Goal: Information Seeking & Learning: Learn about a topic

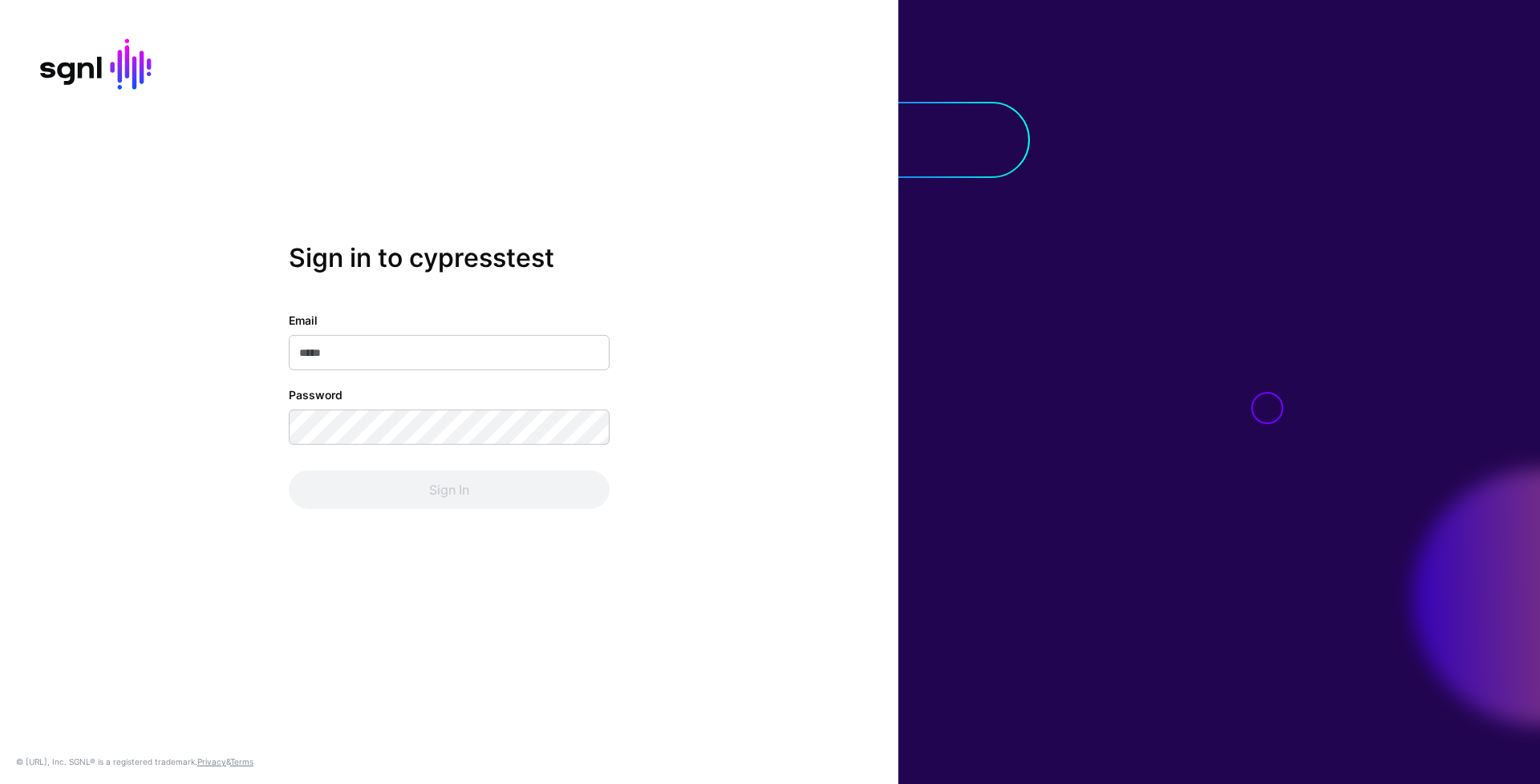
click at [544, 352] on input "Email" at bounding box center [449, 353] width 321 height 35
type input "**********"
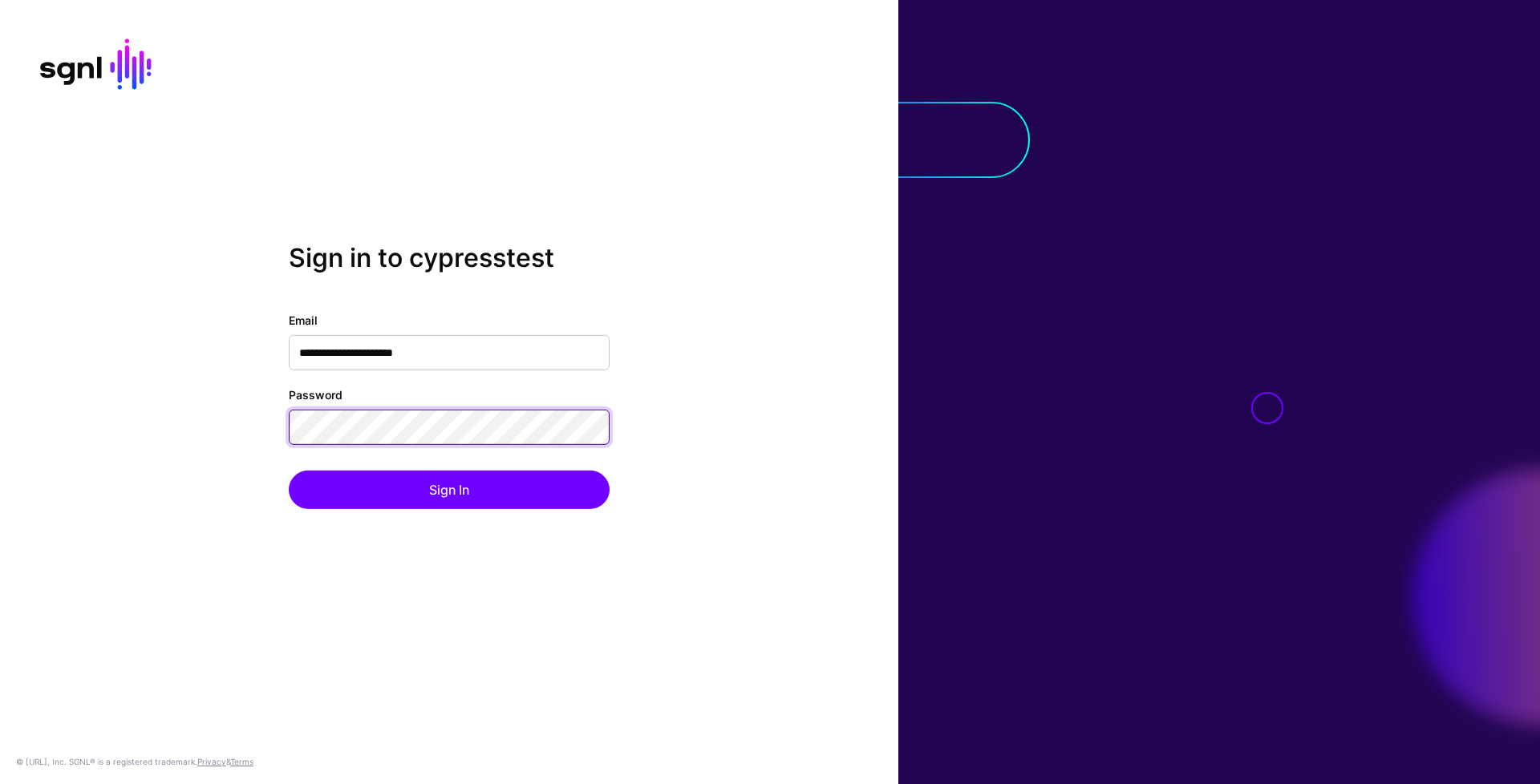
click at [288, 471] on button "Sign In" at bounding box center [449, 490] width 321 height 39
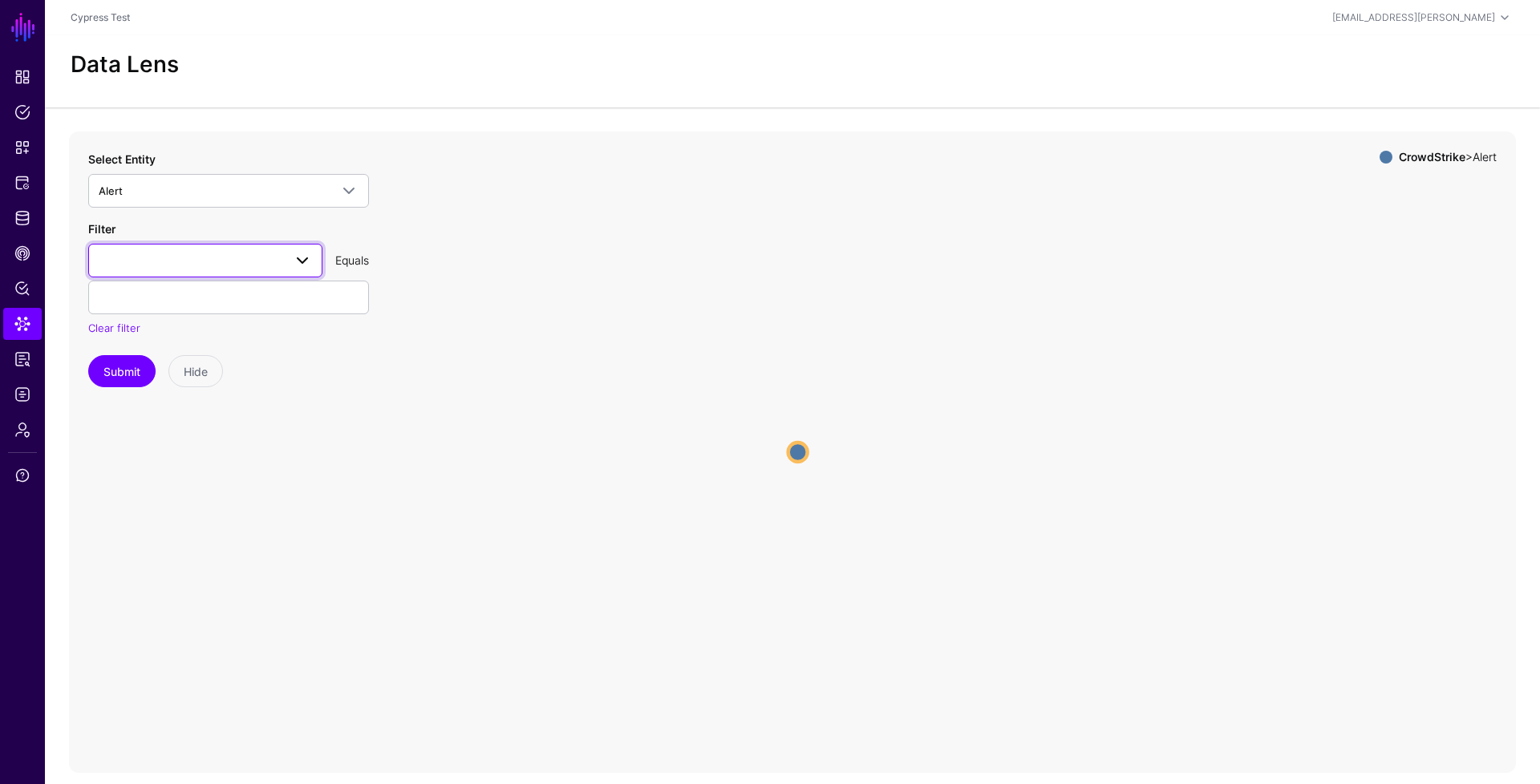
click at [196, 264] on span at bounding box center [205, 261] width 214 height 19
click at [166, 352] on div "aggregateId" at bounding box center [205, 351] width 208 height 16
click at [132, 370] on button "Submit" at bounding box center [122, 371] width 68 height 32
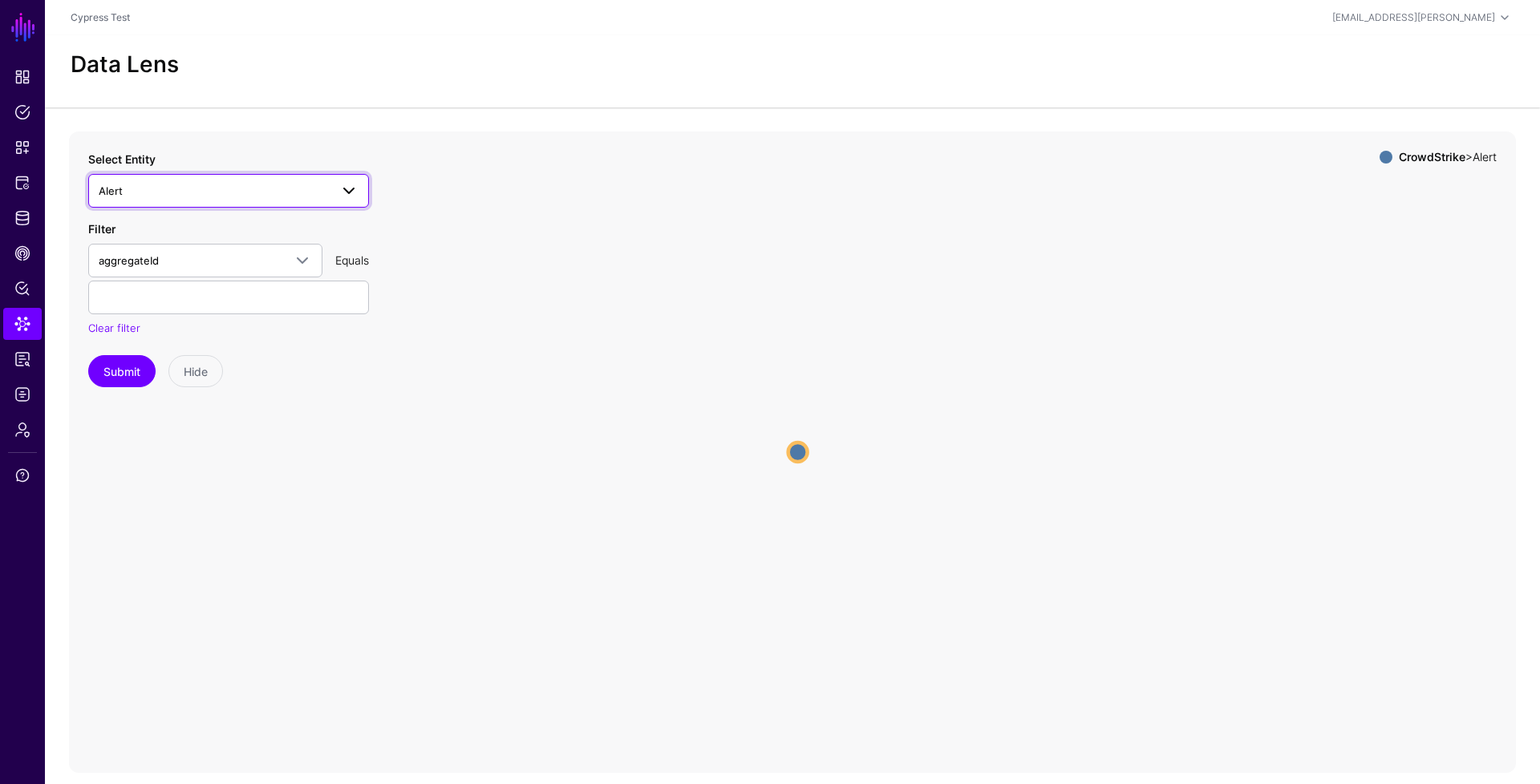
click at [341, 193] on span at bounding box center [348, 190] width 19 height 19
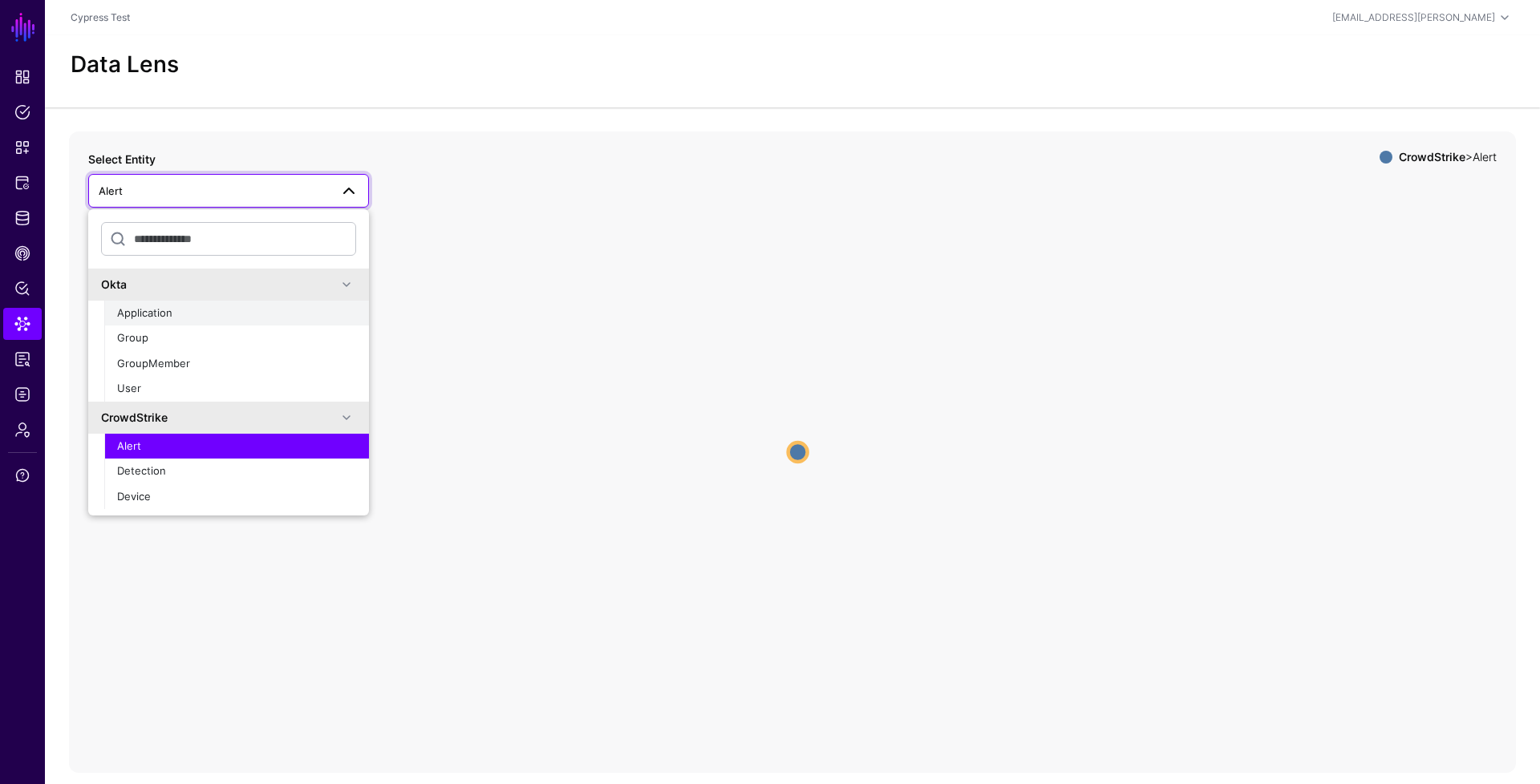
click at [239, 317] on div "Application" at bounding box center [236, 313] width 239 height 16
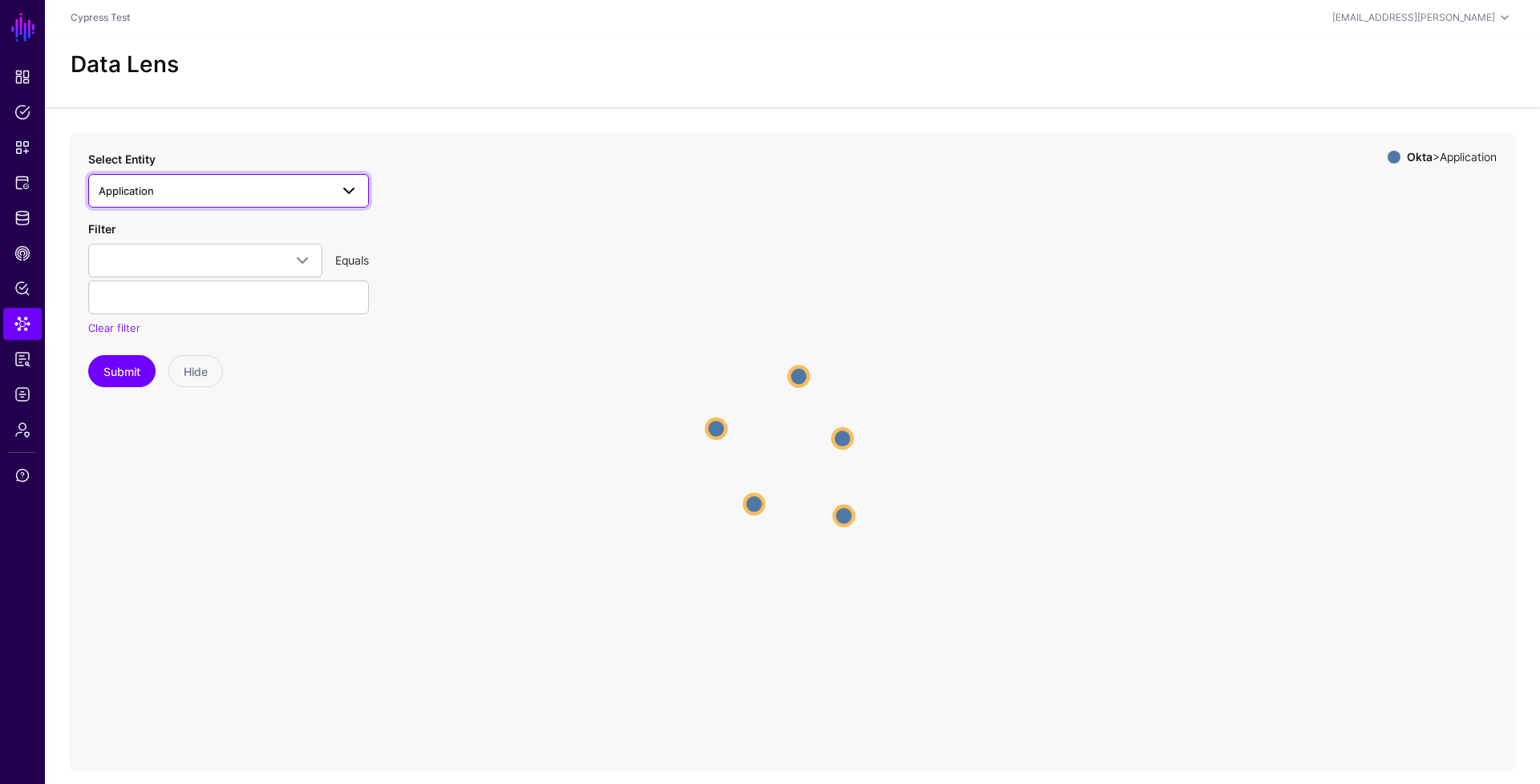
click at [352, 193] on span at bounding box center [348, 190] width 19 height 19
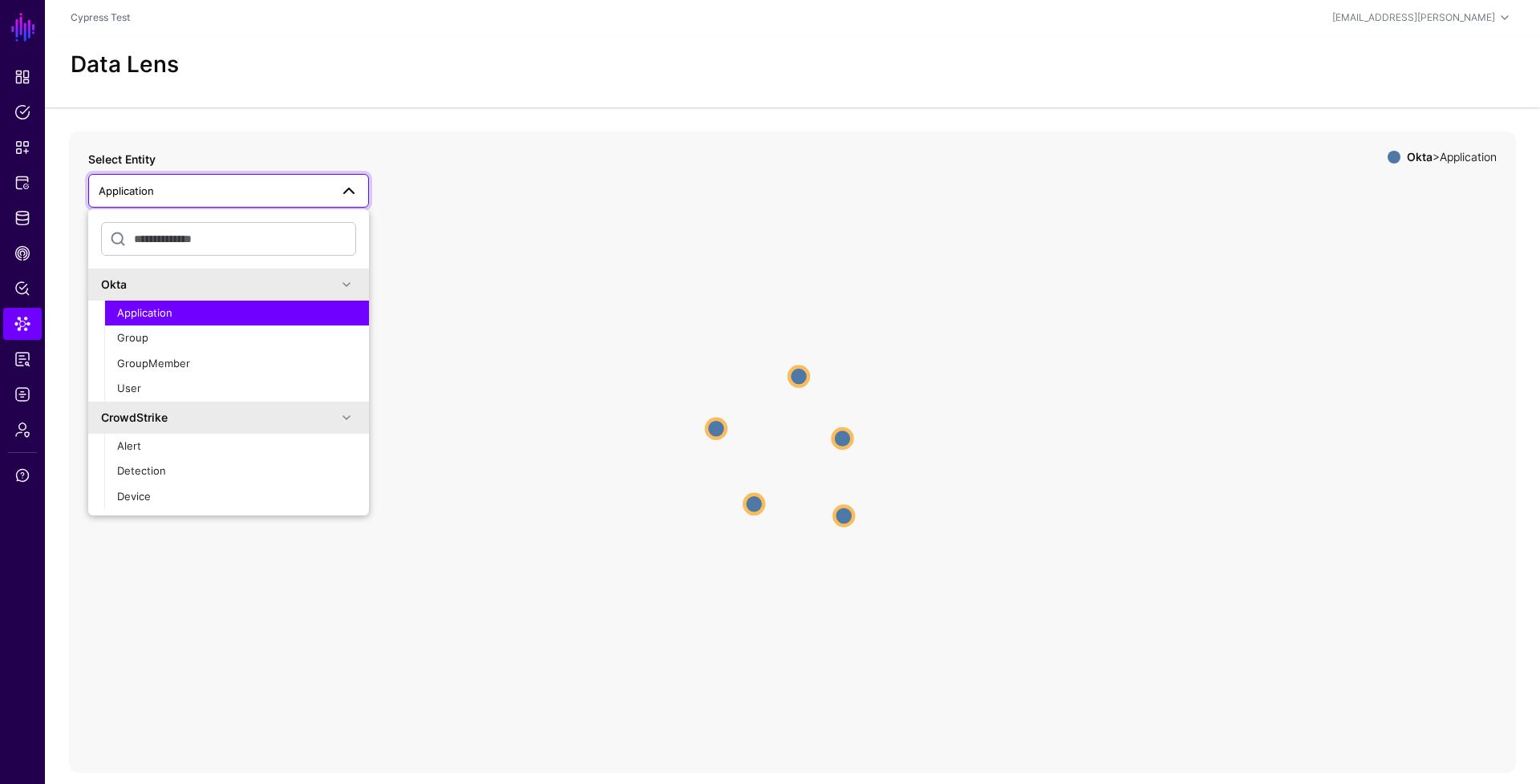
click at [542, 227] on icon "Application Application Application Application Application Application Applica…" at bounding box center [792, 452] width 1446 height 642
click at [20, 222] on span "Identity Data Fabric" at bounding box center [22, 218] width 16 height 16
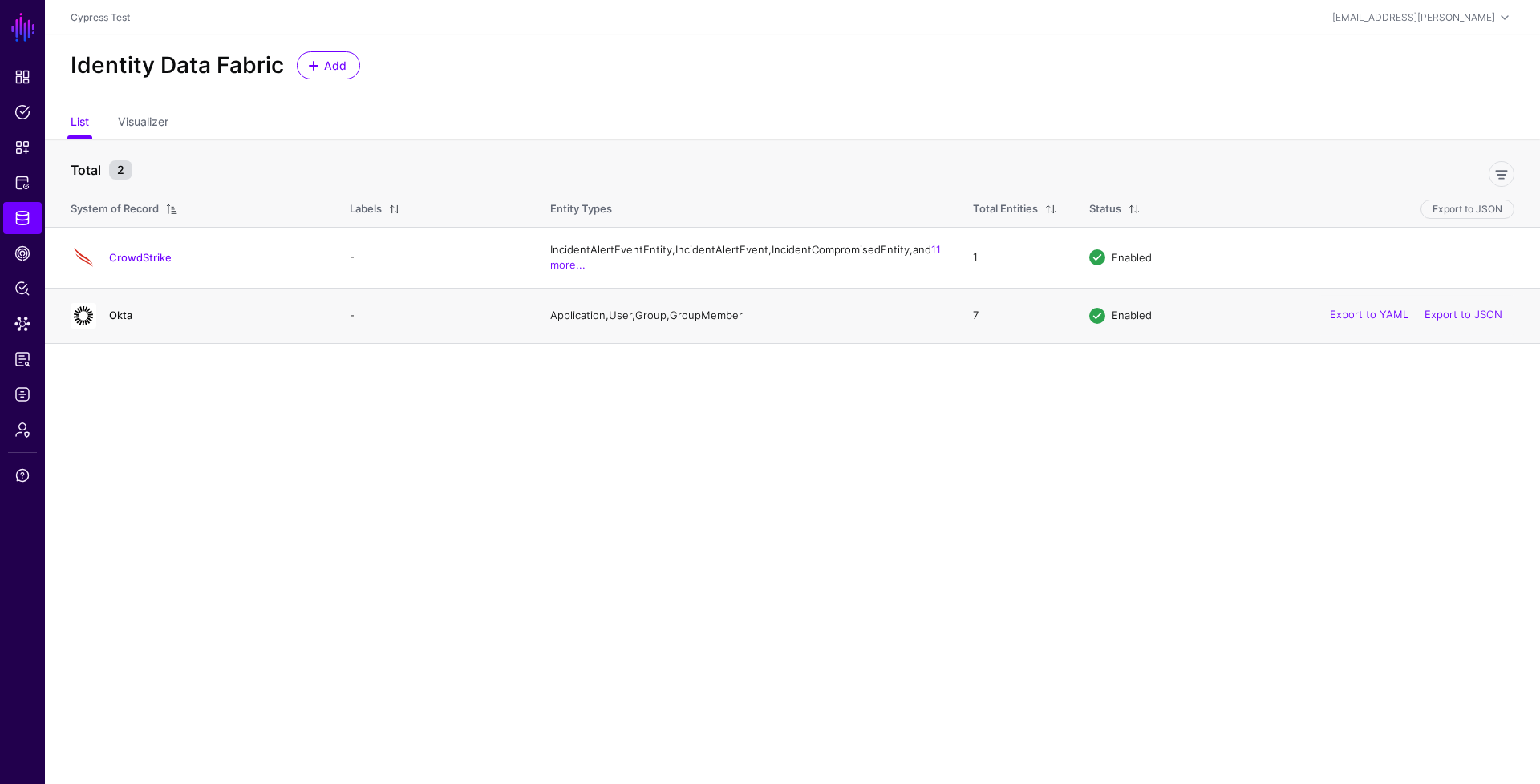
click at [120, 322] on link "Okta" at bounding box center [120, 315] width 23 height 13
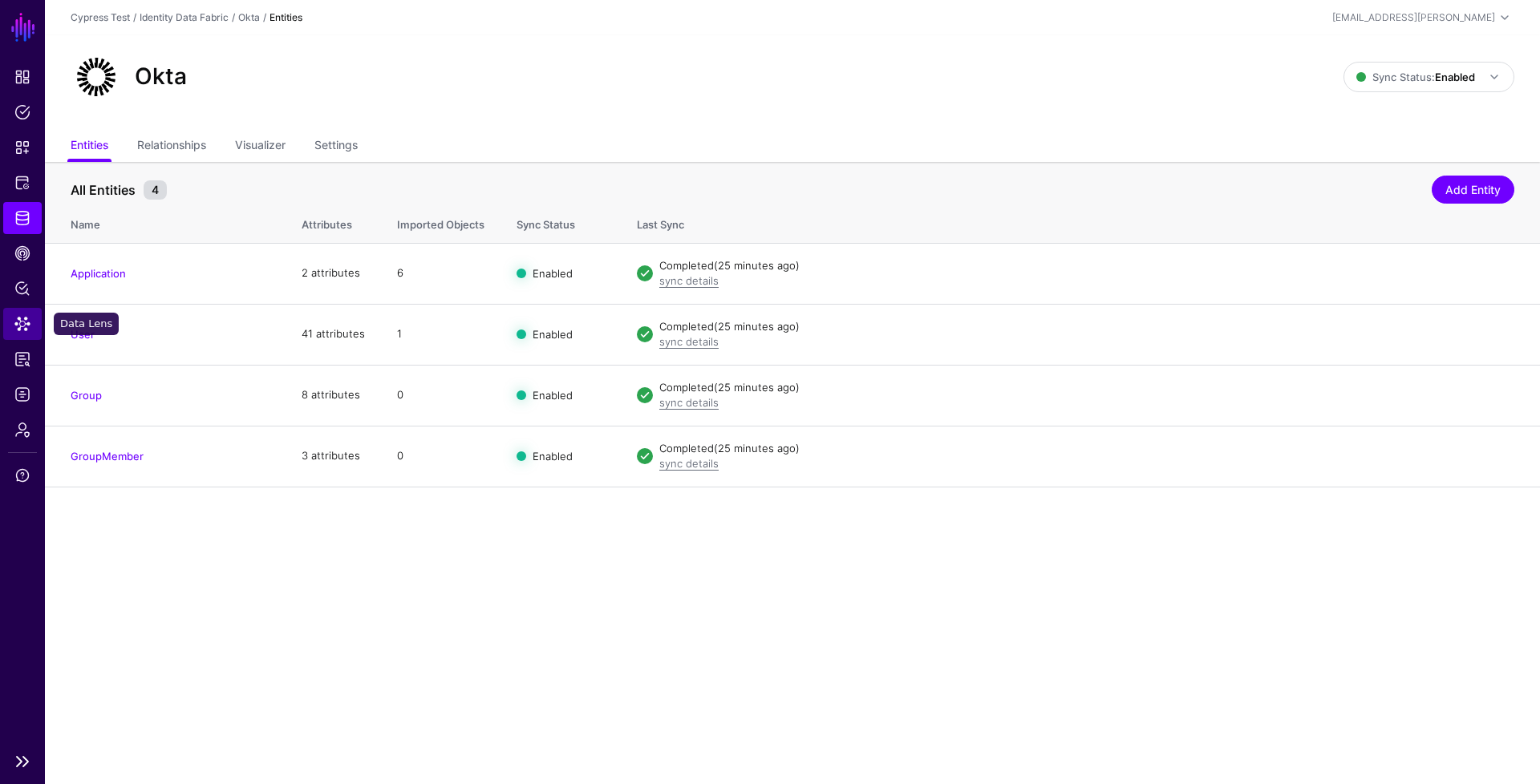
click at [26, 313] on link "Data Lens" at bounding box center [22, 323] width 39 height 32
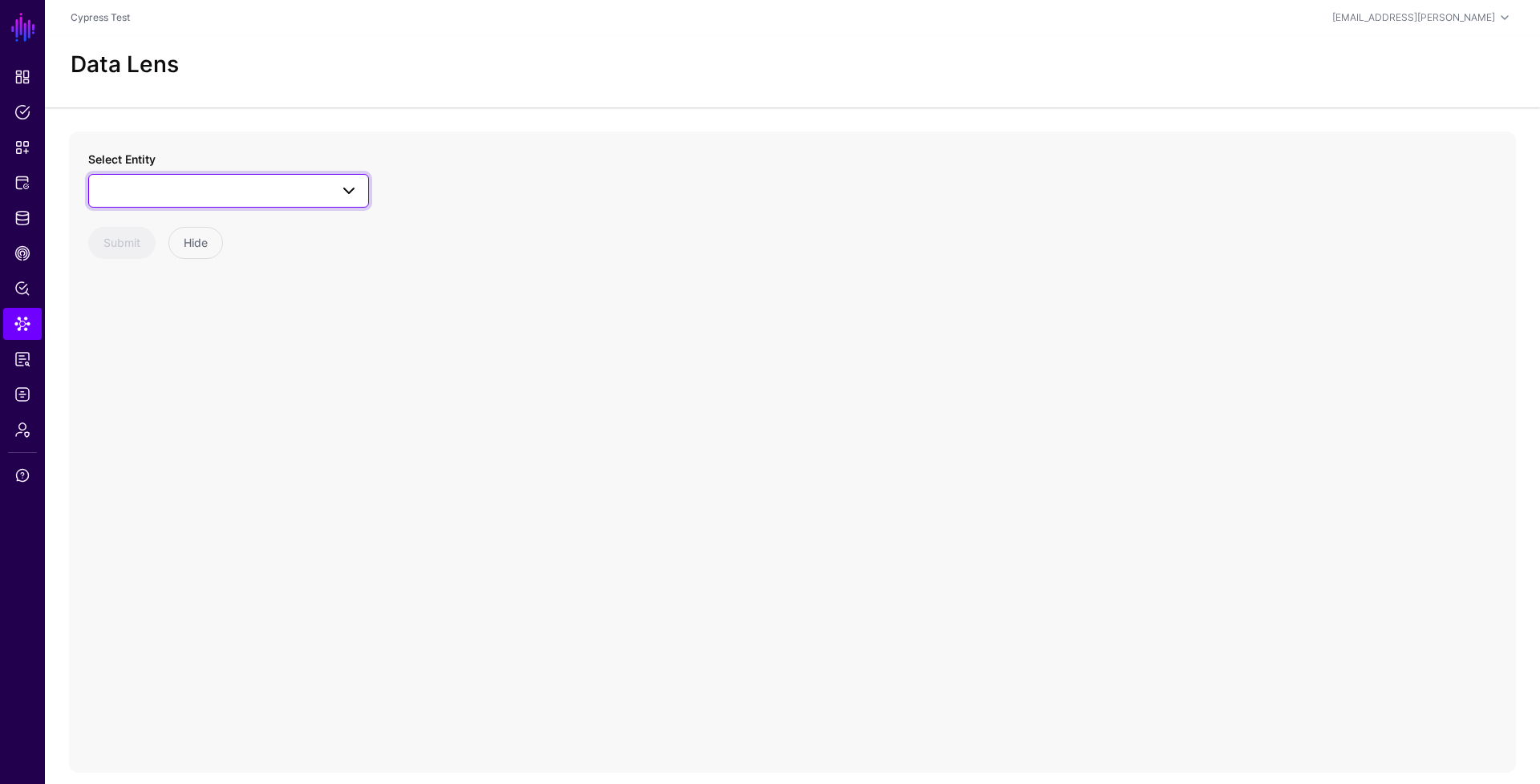
click at [192, 191] on span at bounding box center [228, 190] width 260 height 19
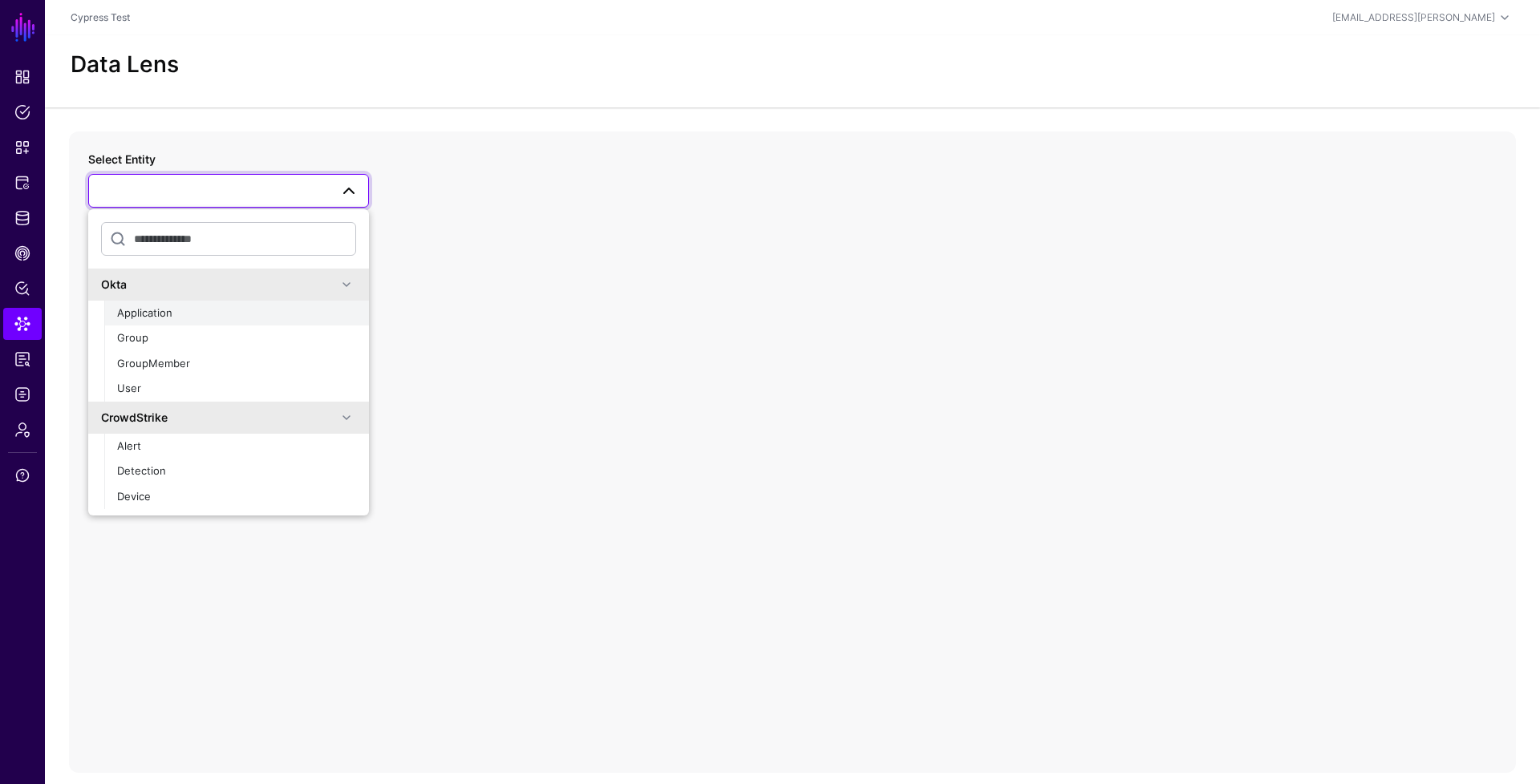
click at [174, 312] on div "Application" at bounding box center [236, 313] width 239 height 16
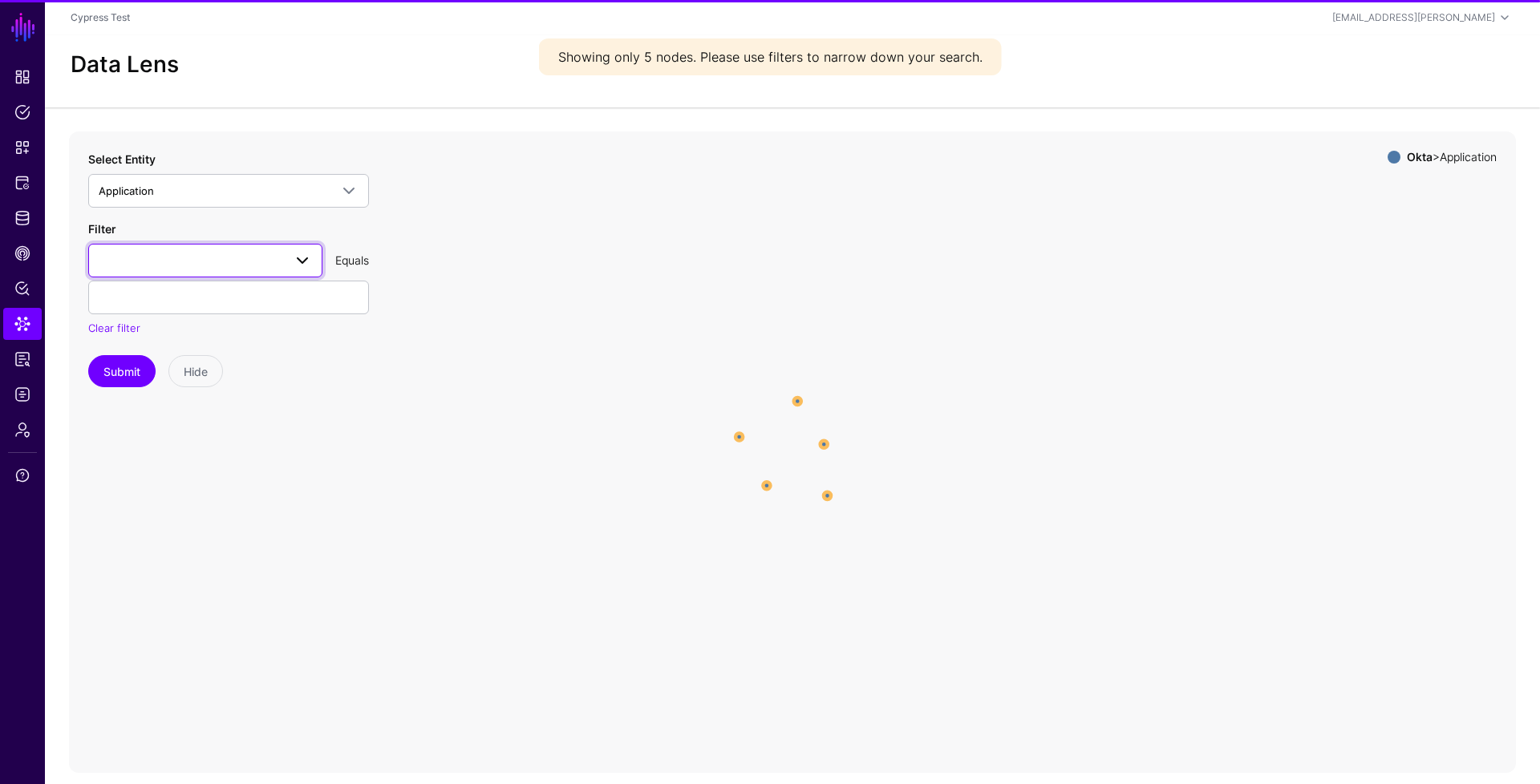
click at [188, 272] on link at bounding box center [205, 260] width 234 height 33
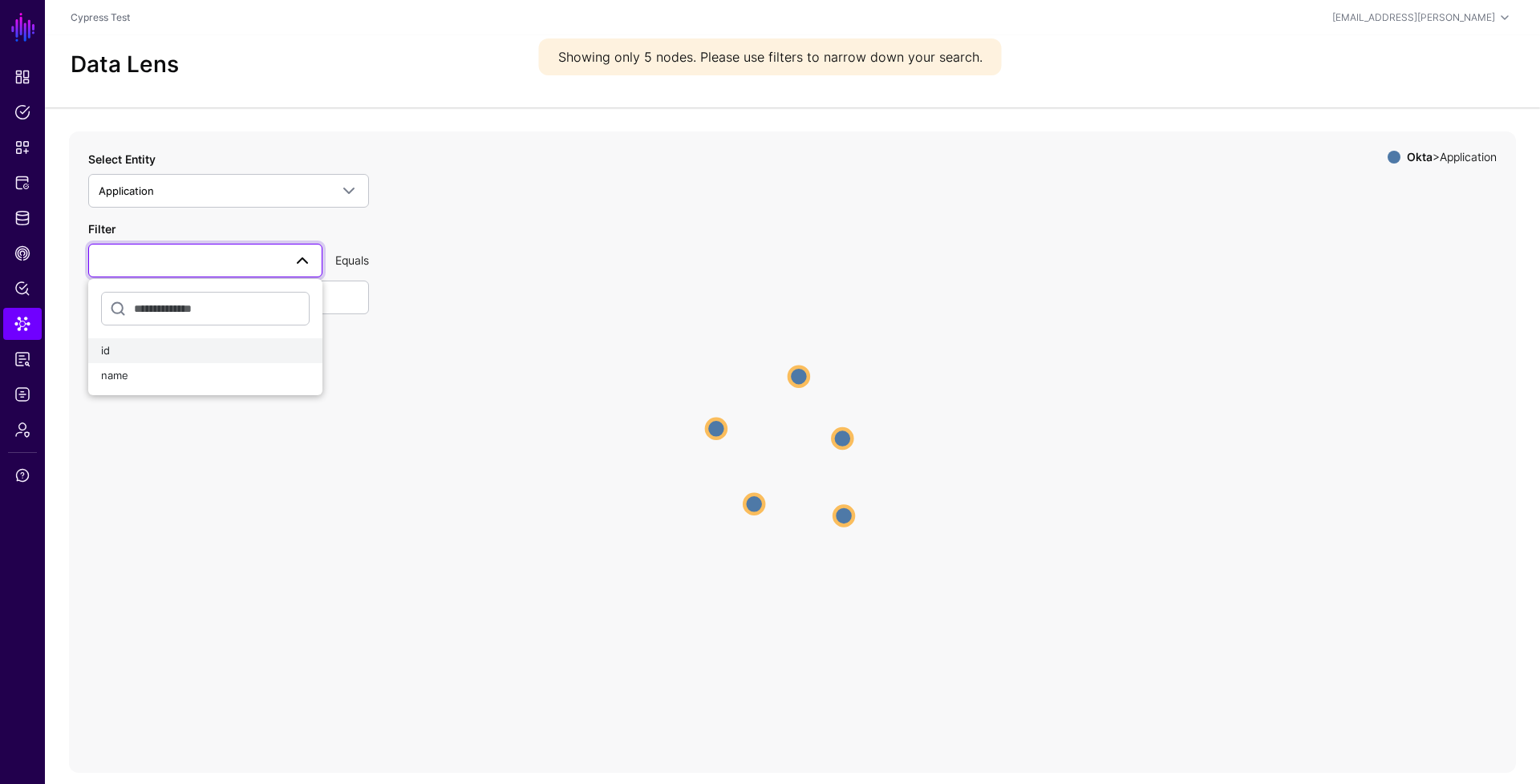
click at [176, 352] on div "id" at bounding box center [205, 351] width 208 height 16
click at [137, 368] on button "Submit" at bounding box center [122, 371] width 68 height 32
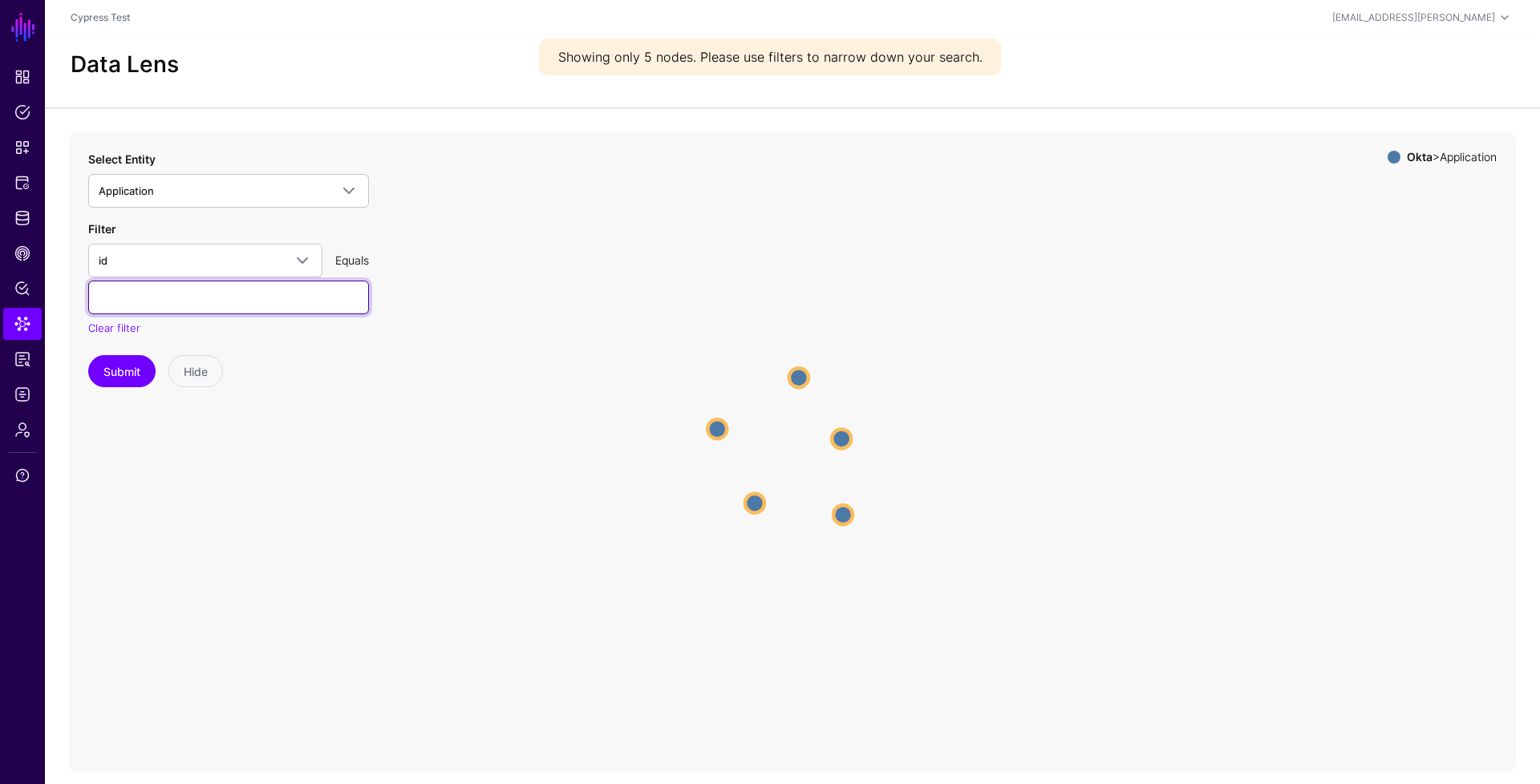
click at [201, 299] on input "text" at bounding box center [228, 297] width 281 height 33
type input "*******"
click at [122, 377] on button "Submit" at bounding box center [122, 371] width 68 height 32
click at [197, 301] on input "*******" at bounding box center [228, 297] width 281 height 33
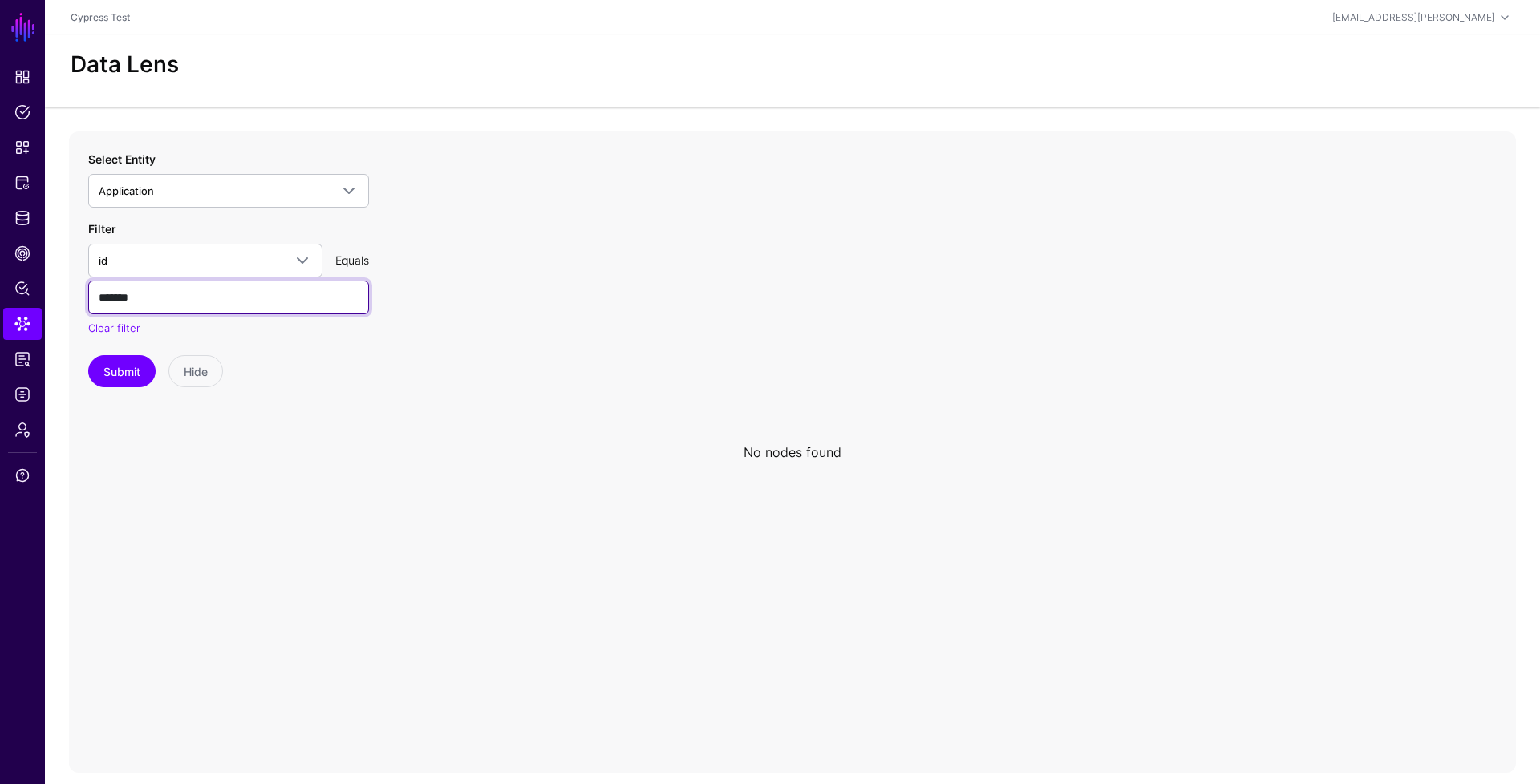
click at [233, 302] on input "*******" at bounding box center [228, 297] width 281 height 33
click at [232, 300] on input "*******" at bounding box center [228, 297] width 281 height 33
click at [310, 263] on span at bounding box center [302, 261] width 19 height 19
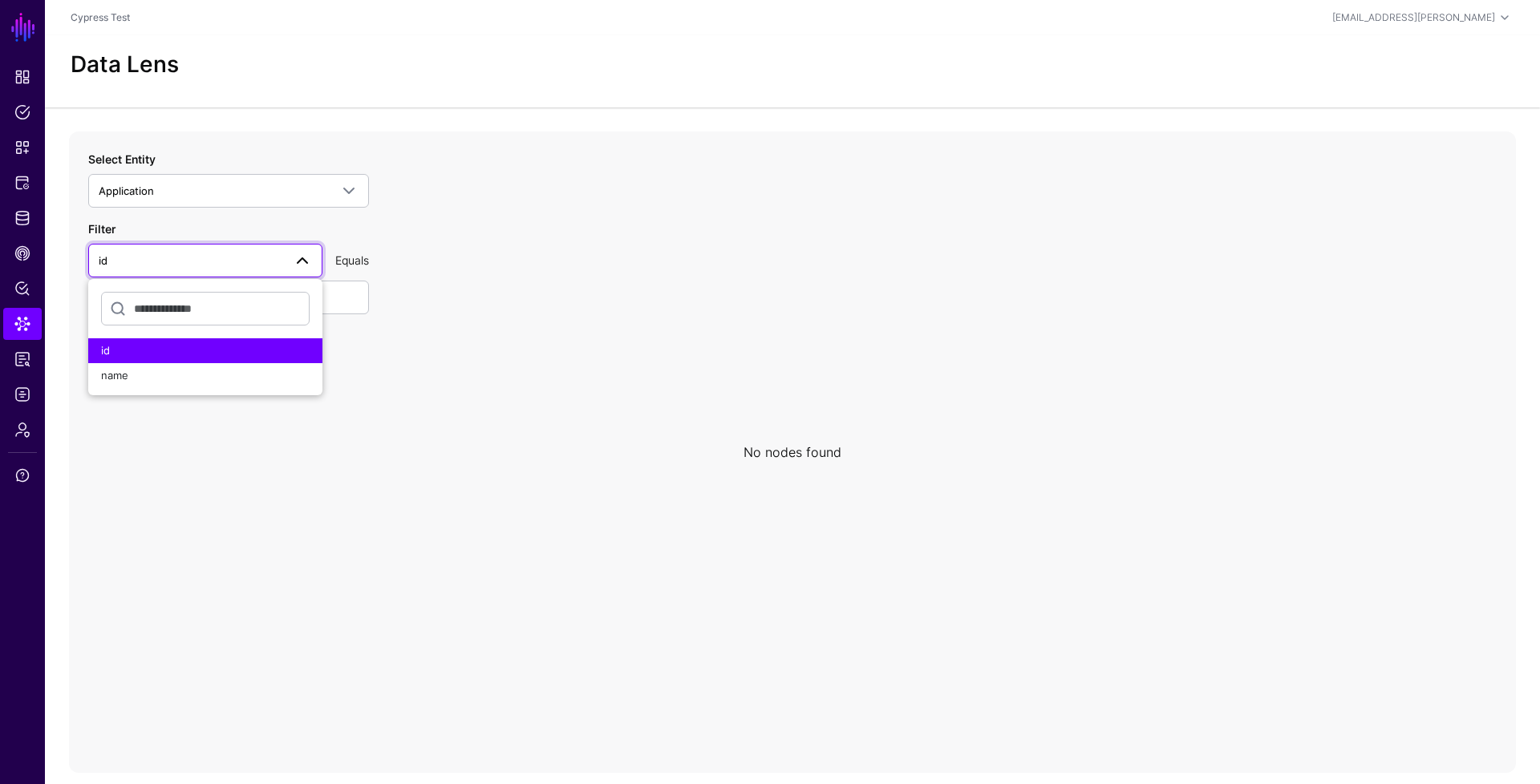
click at [443, 304] on icon at bounding box center [792, 452] width 1446 height 642
click at [214, 377] on div "name" at bounding box center [205, 376] width 208 height 16
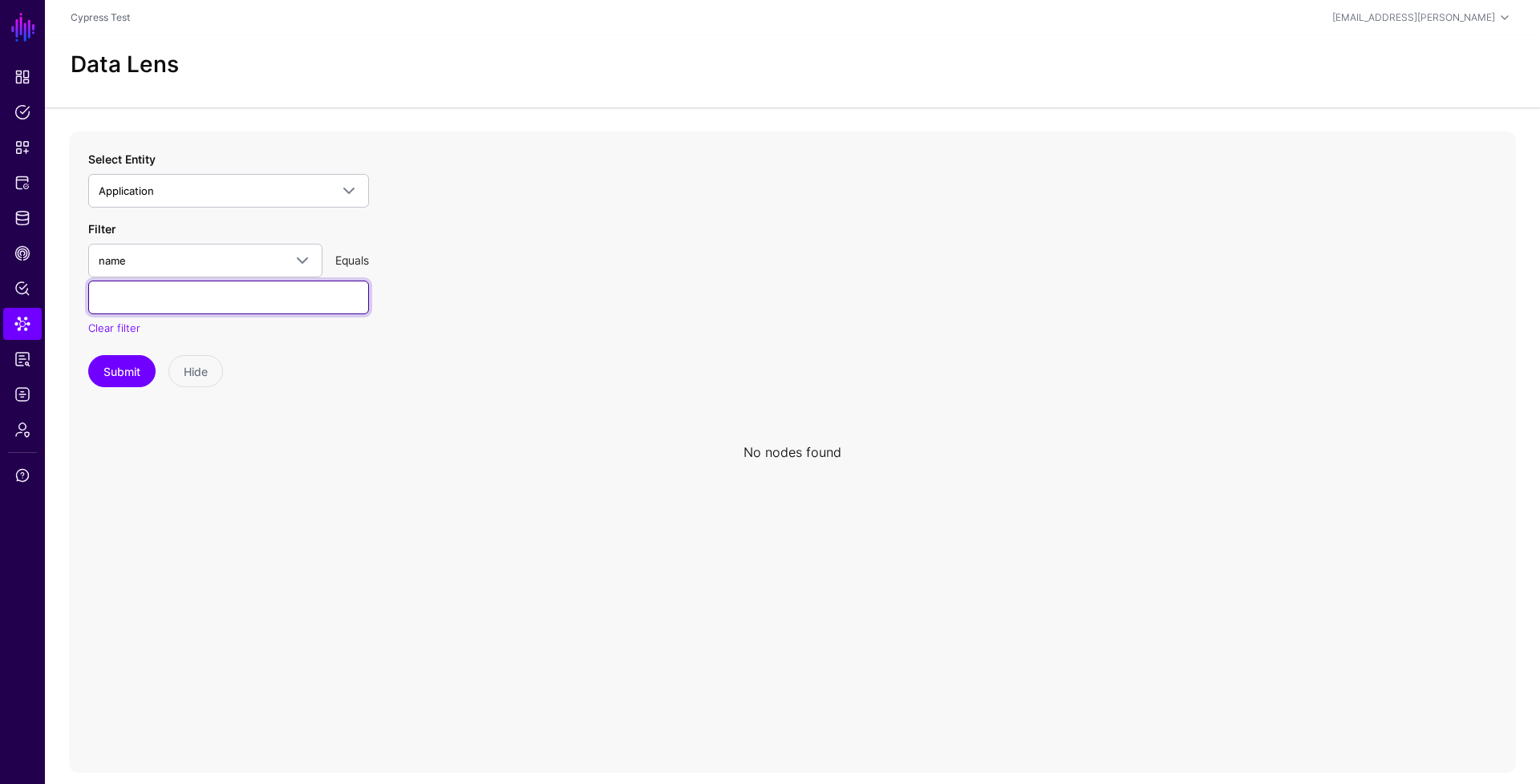
click at [247, 300] on input "text" at bounding box center [228, 297] width 281 height 33
click at [131, 370] on button "Submit" at bounding box center [122, 371] width 68 height 32
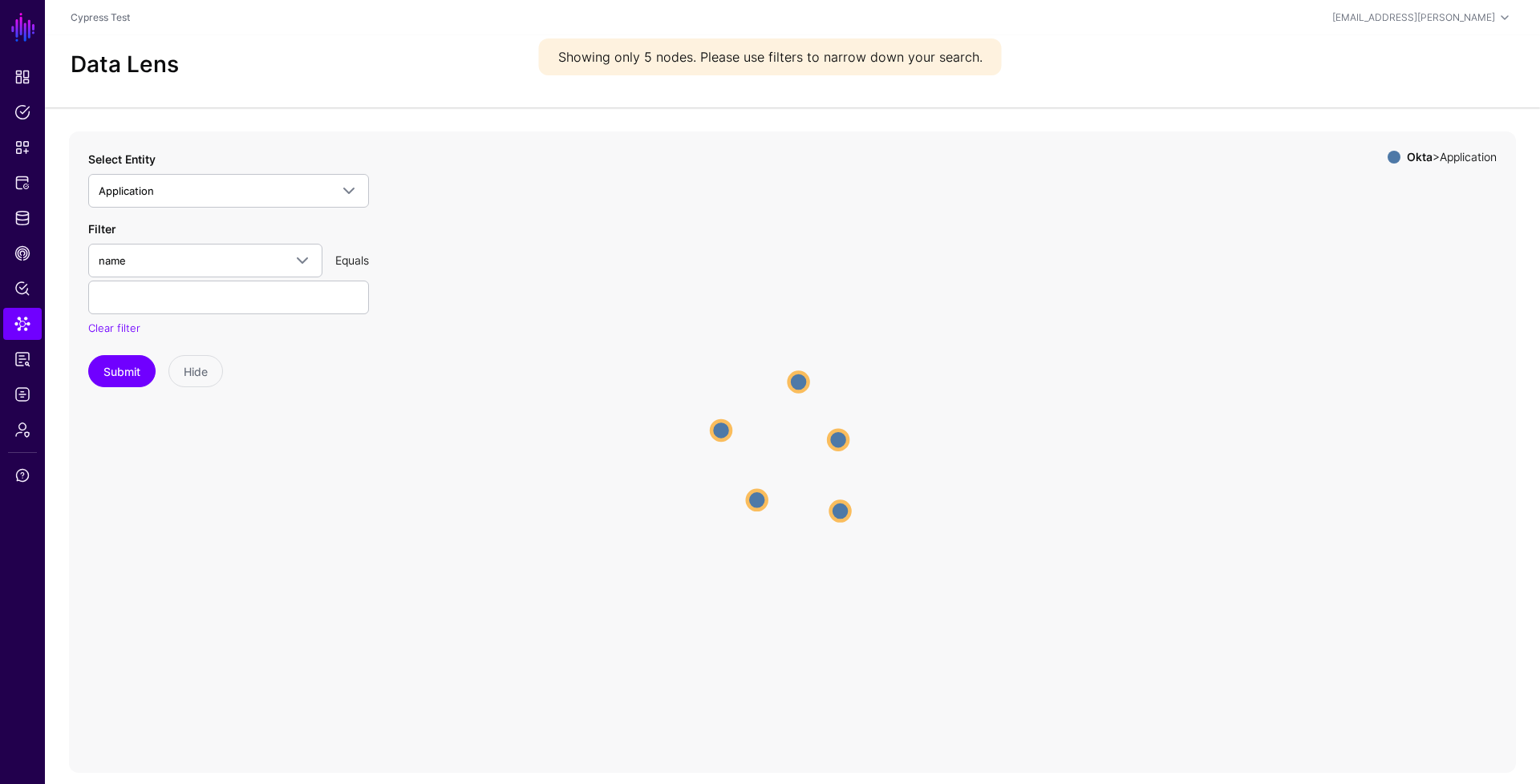
click at [806, 389] on icon "Application Application Application Application Application Application Applica…" at bounding box center [792, 452] width 1446 height 642
click at [805, 385] on circle at bounding box center [799, 379] width 19 height 19
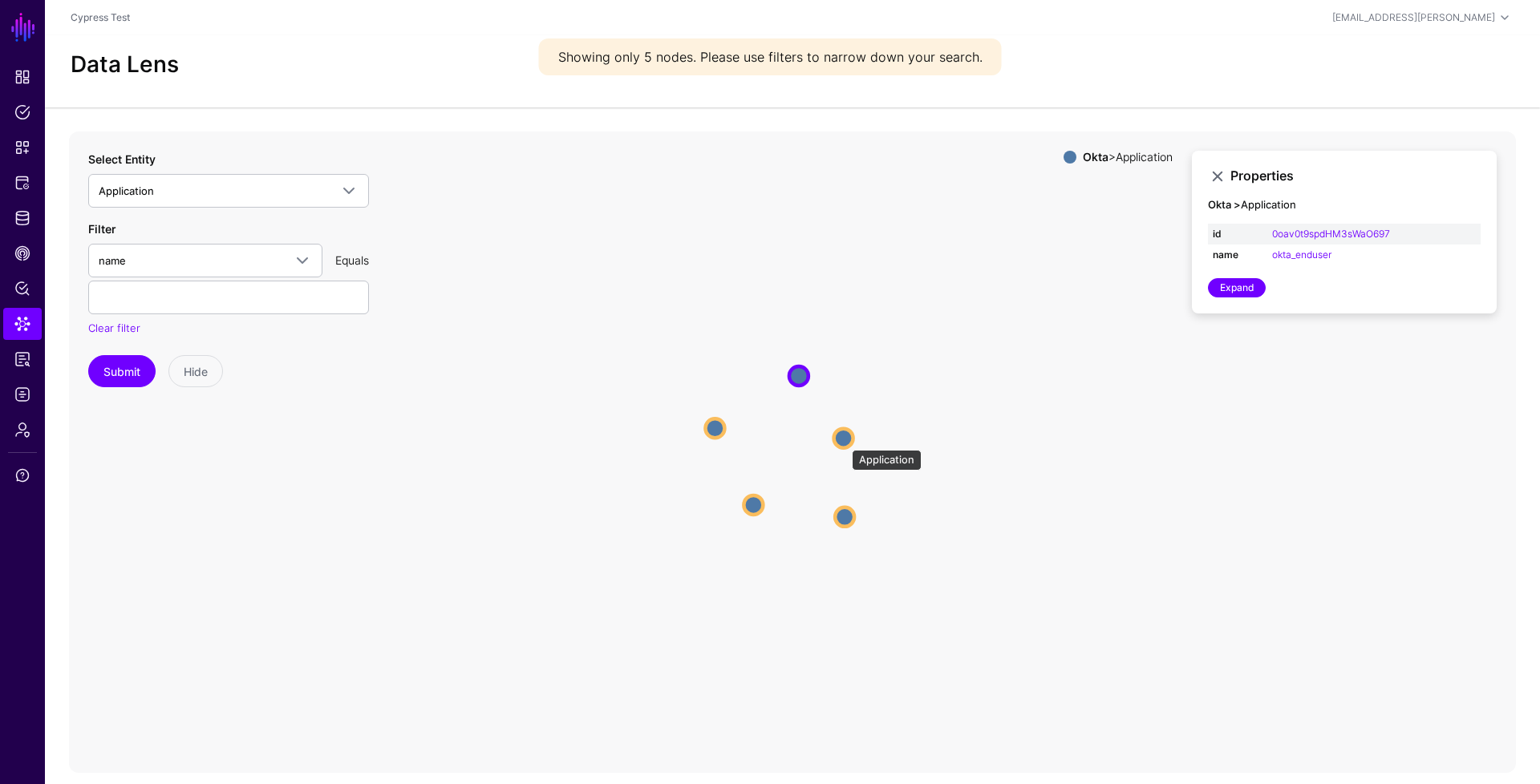
click at [843, 442] on circle at bounding box center [843, 437] width 19 height 19
click at [841, 514] on circle at bounding box center [846, 519] width 19 height 19
click at [756, 511] on circle at bounding box center [751, 508] width 19 height 19
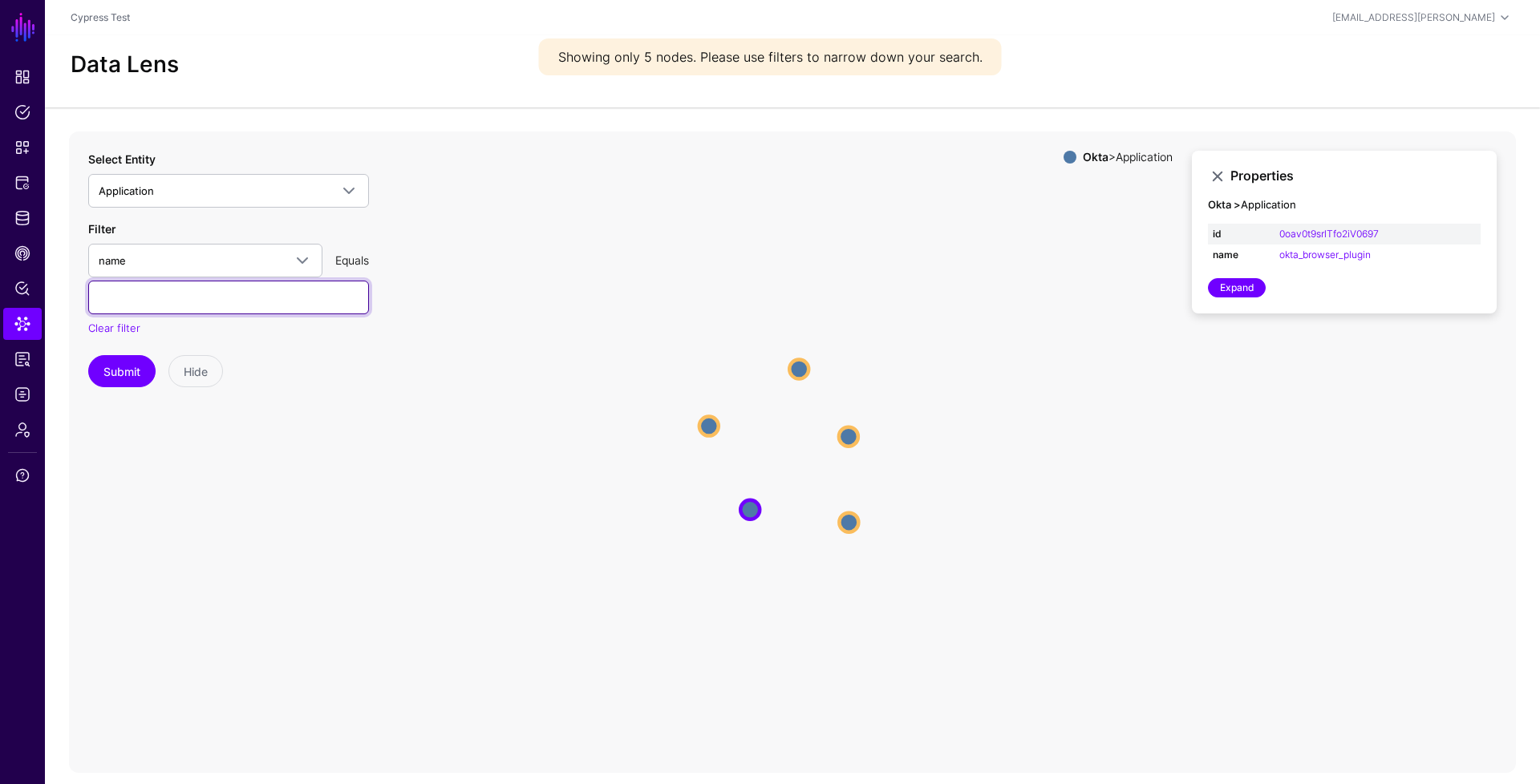
click at [275, 300] on input "text" at bounding box center [228, 297] width 281 height 33
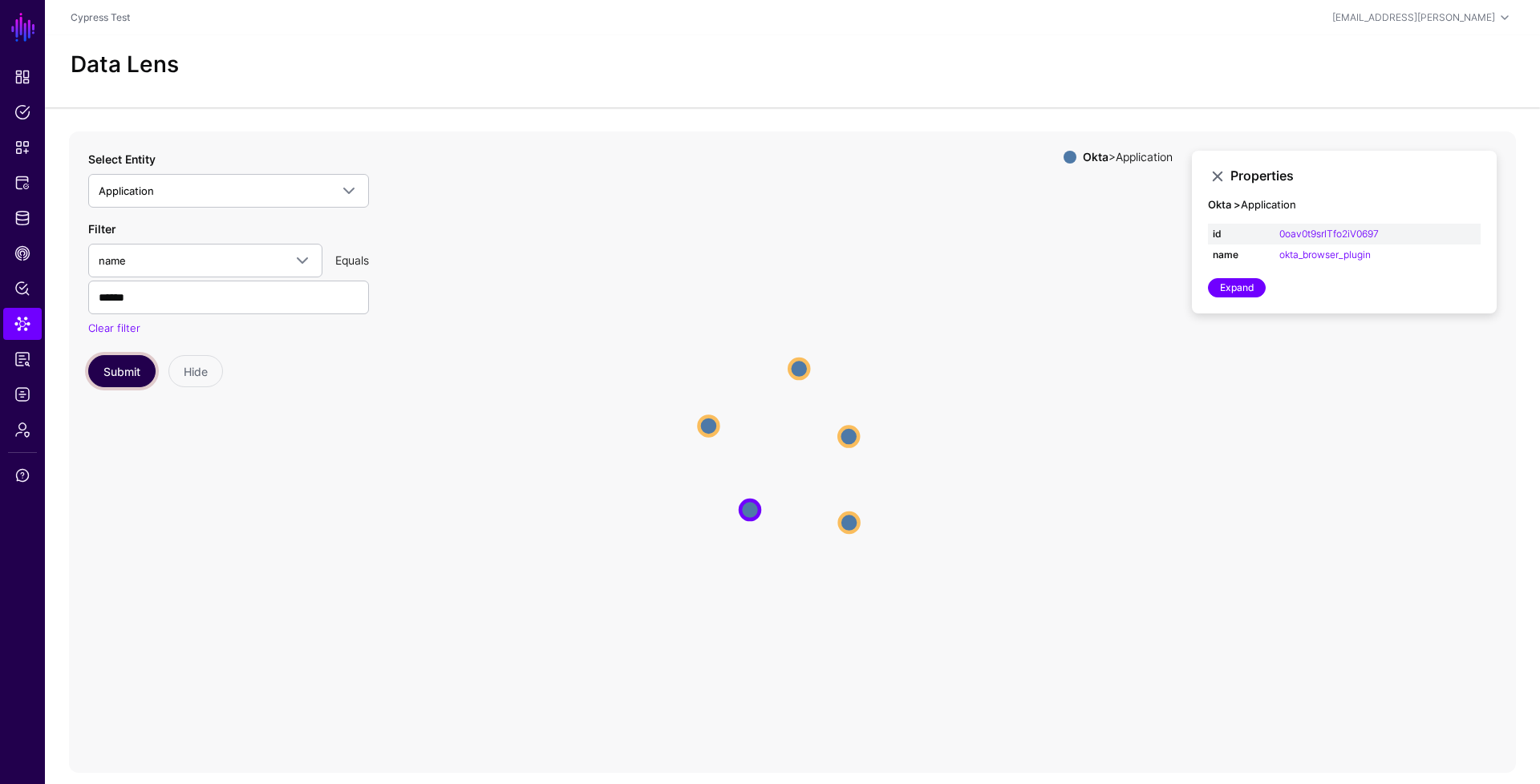
click at [109, 367] on button "Submit" at bounding box center [122, 371] width 68 height 32
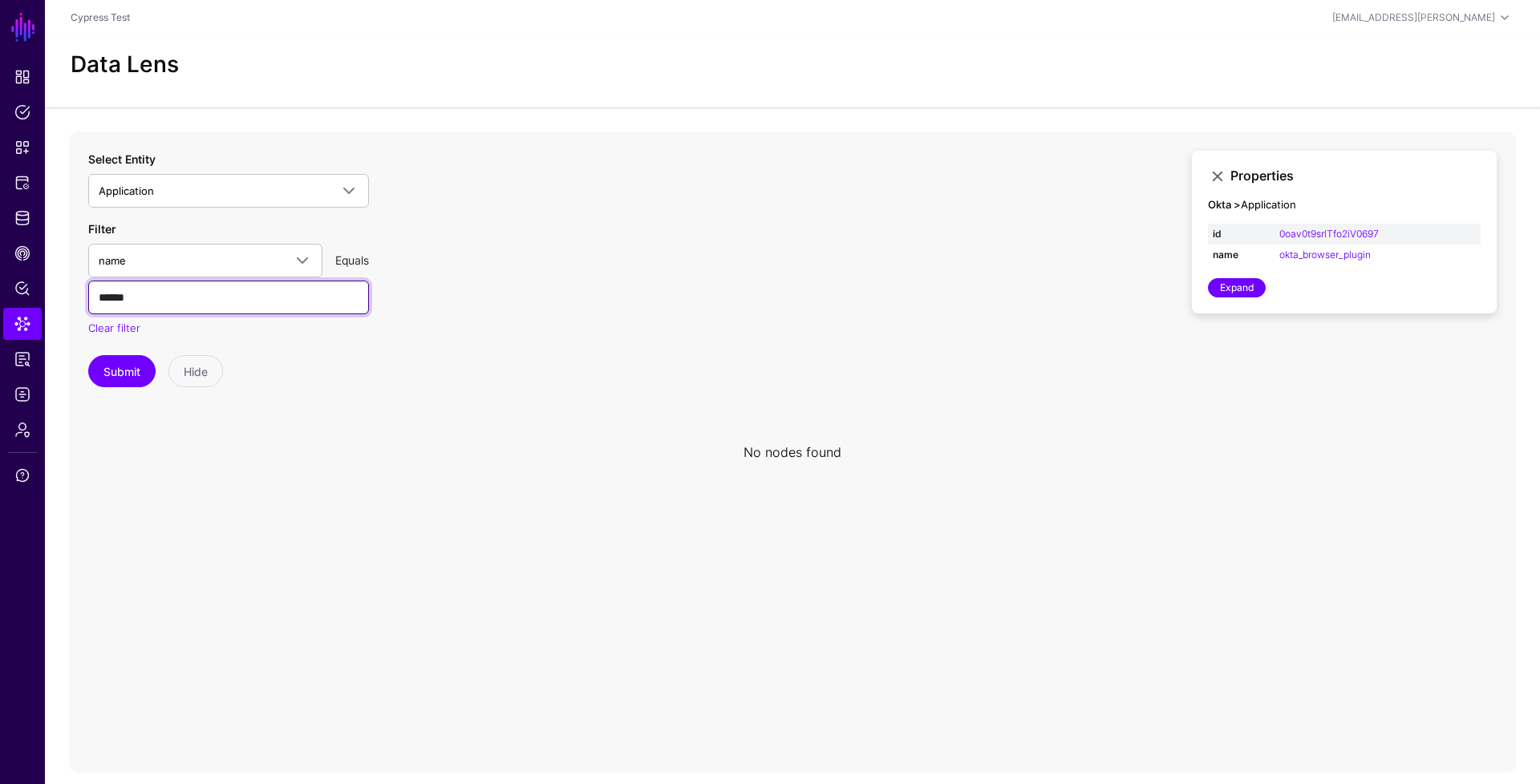
click at [158, 301] on input "******" at bounding box center [228, 297] width 281 height 33
type input "*****"
click at [109, 386] on button "Submit" at bounding box center [122, 371] width 68 height 32
click at [347, 255] on div "Equals" at bounding box center [352, 260] width 46 height 17
click at [341, 258] on div "Equals" at bounding box center [352, 260] width 46 height 17
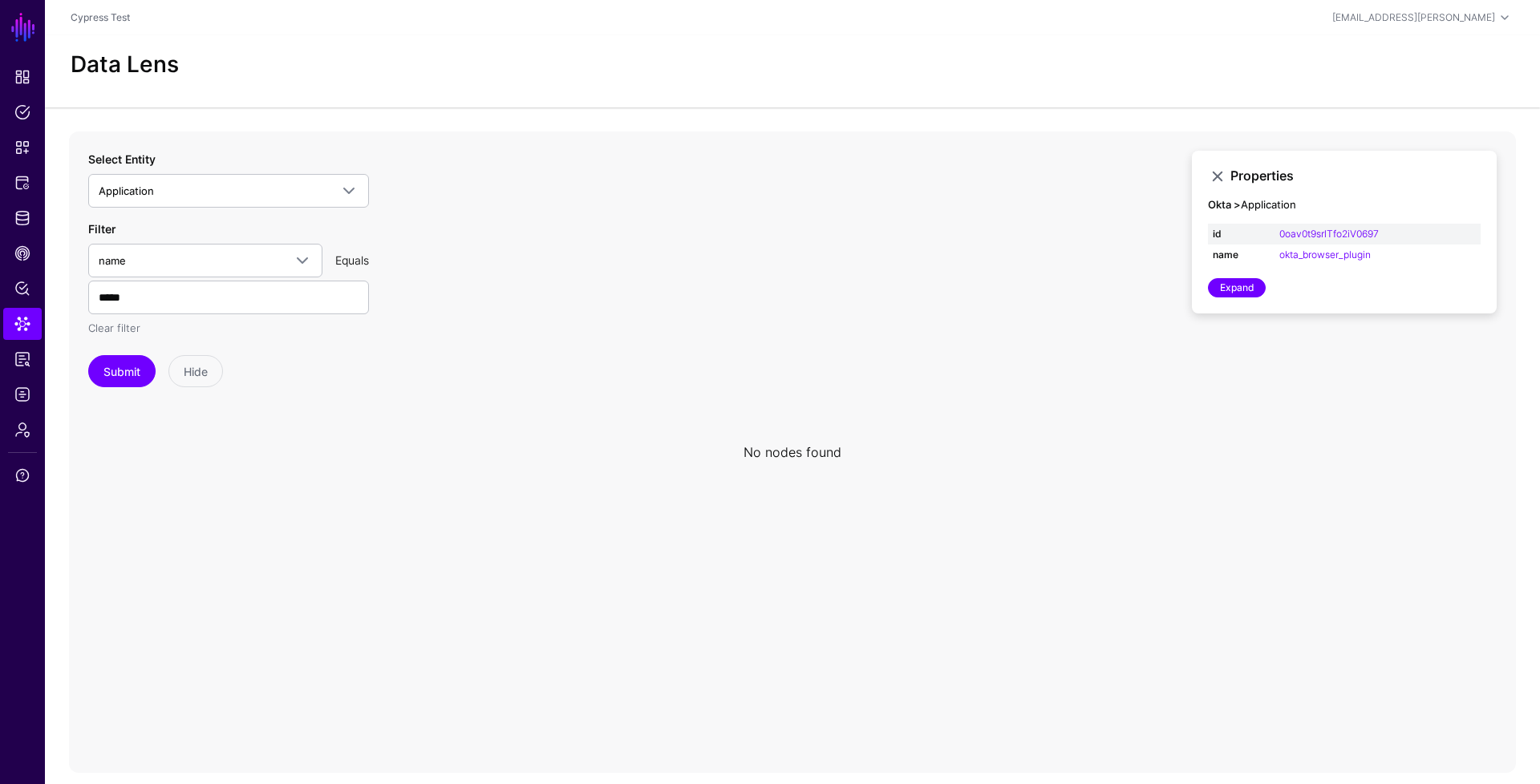
click at [118, 329] on link "Clear filter" at bounding box center [114, 328] width 52 height 13
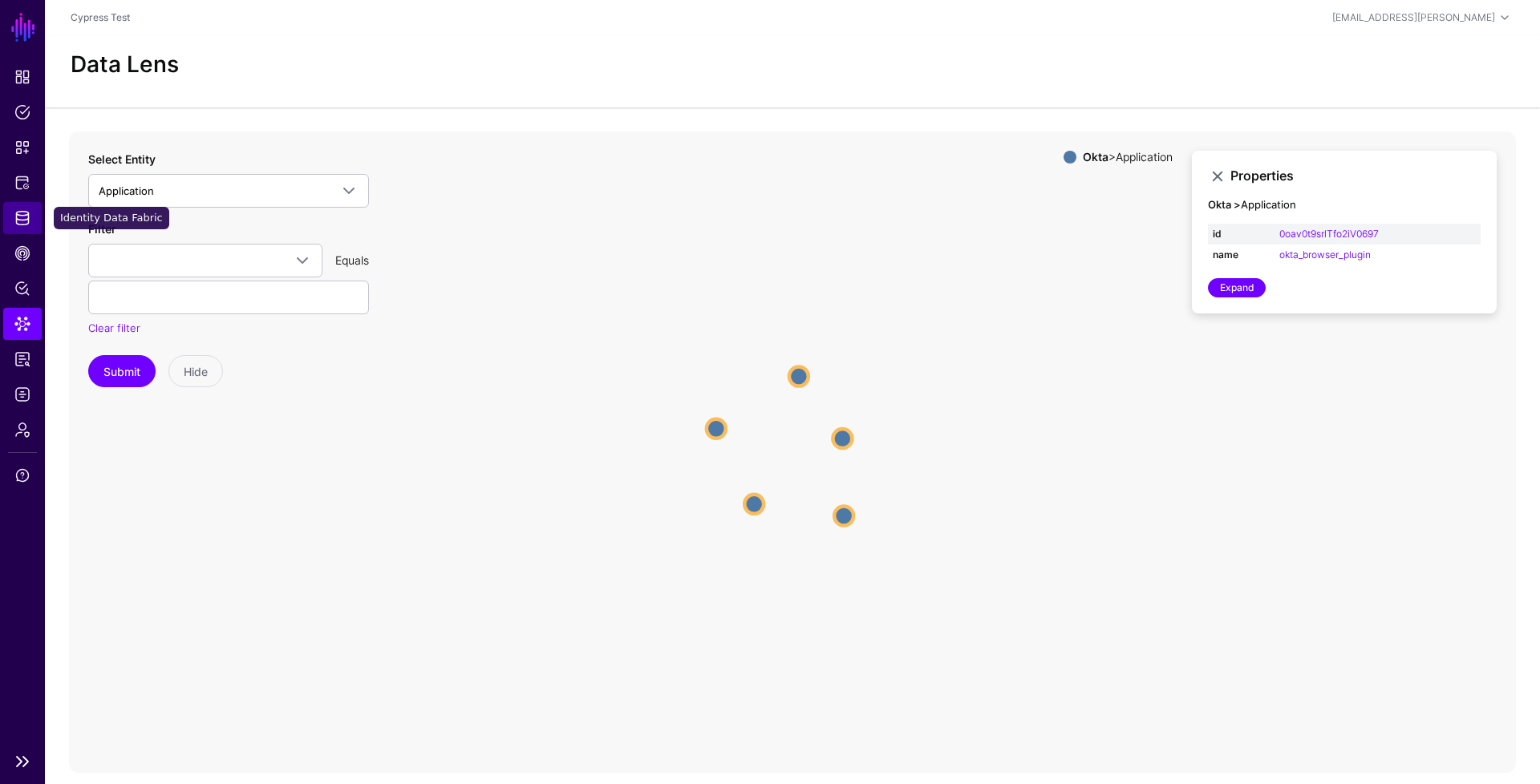
click at [39, 230] on link "Identity Data Fabric" at bounding box center [22, 218] width 39 height 32
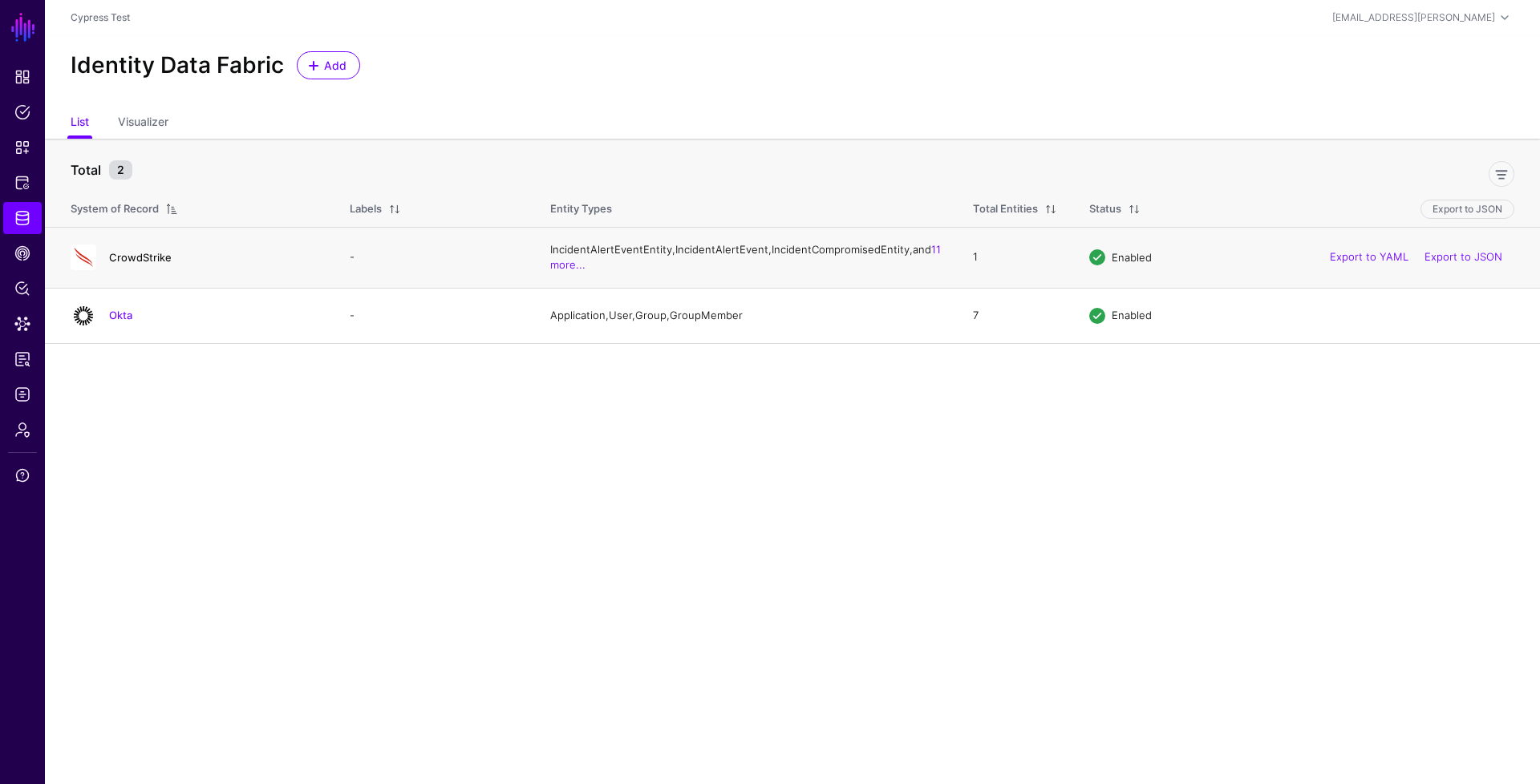
click at [143, 263] on link "CrowdStrike" at bounding box center [140, 257] width 63 height 13
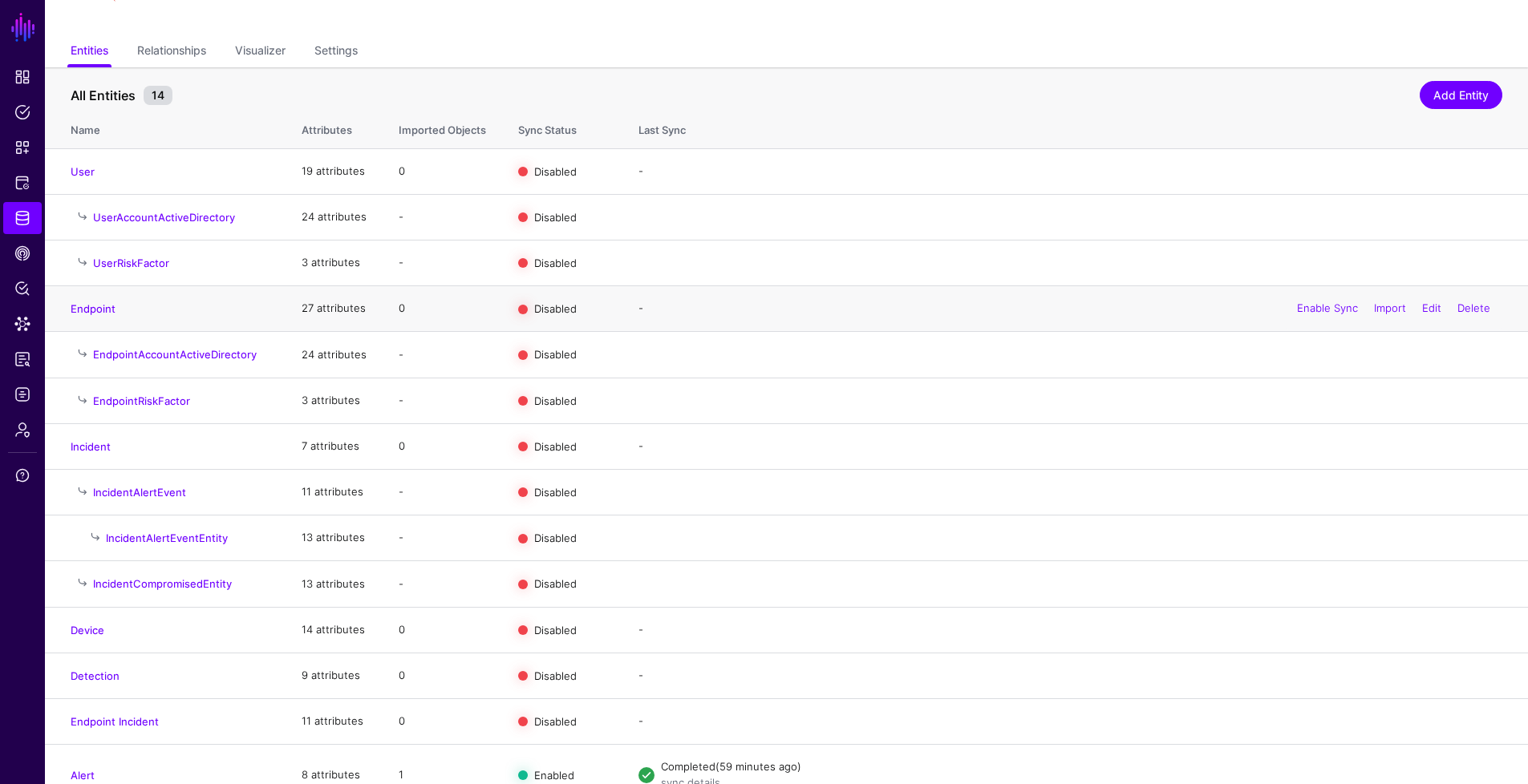
scroll to position [117, 0]
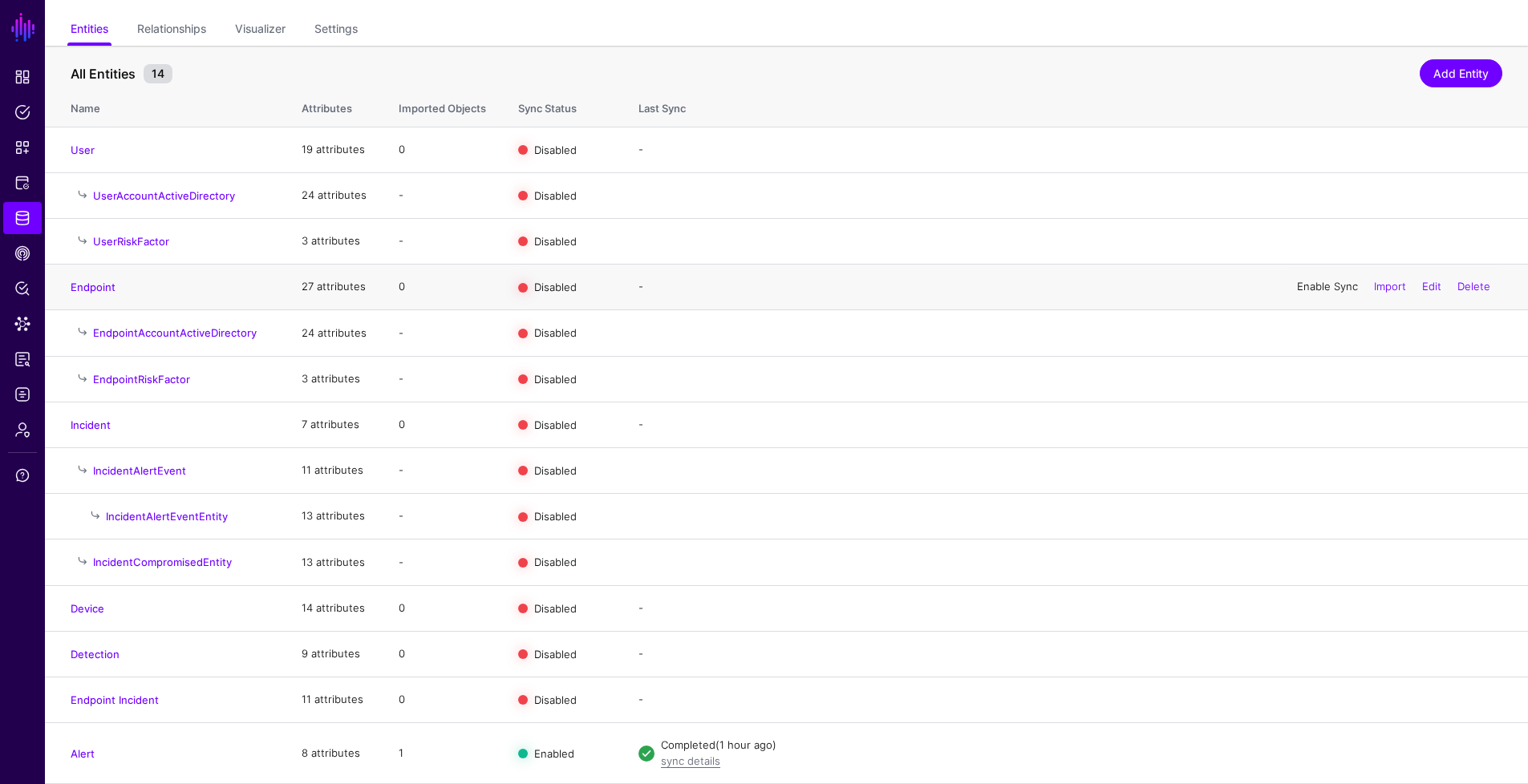
click at [1328, 284] on link "Enable Sync" at bounding box center [1326, 286] width 61 height 13
click at [1323, 147] on link "Enable Sync" at bounding box center [1326, 148] width 61 height 13
click at [1314, 425] on link "Enable Sync" at bounding box center [1326, 424] width 61 height 13
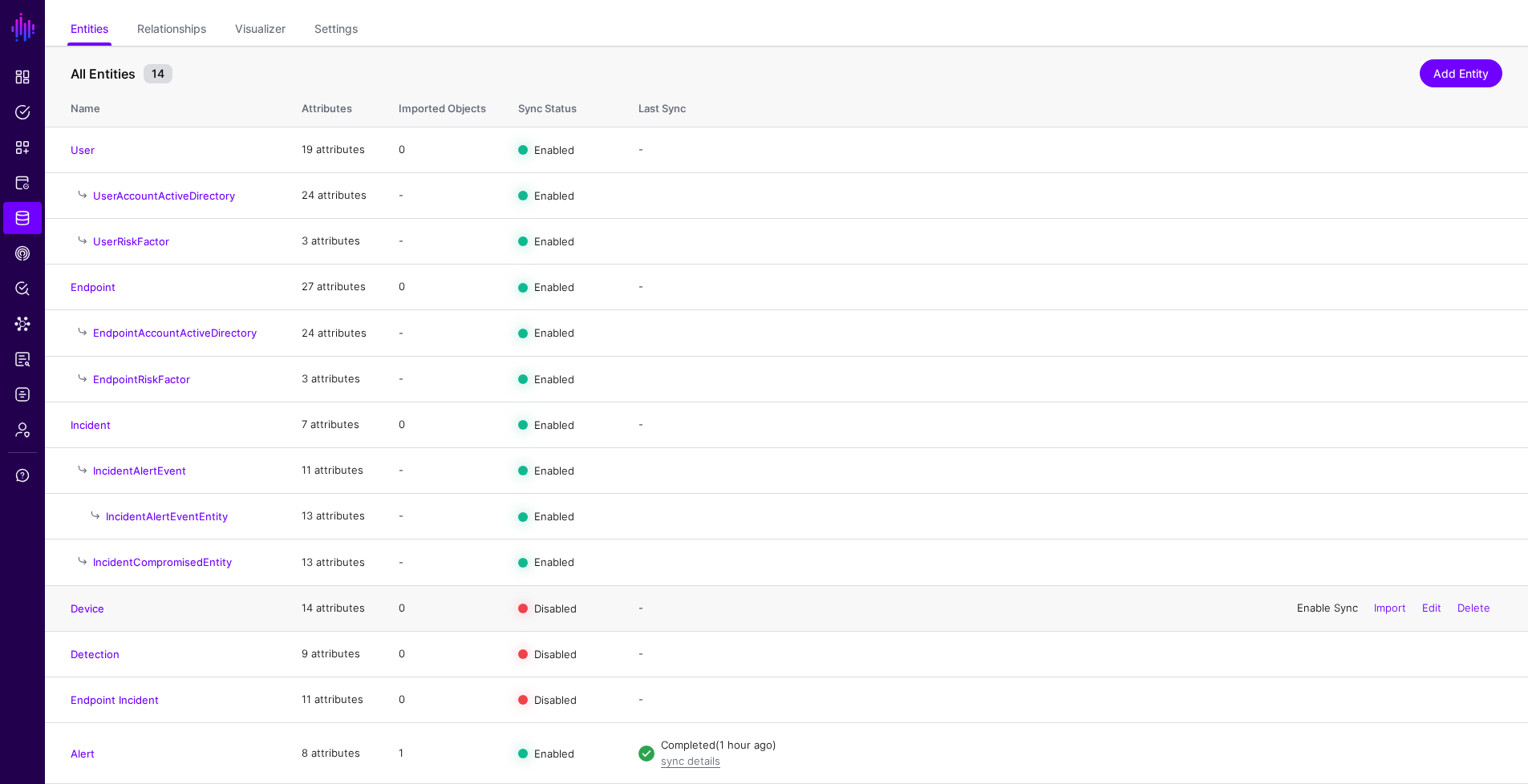
click at [1342, 602] on link "Enable Sync" at bounding box center [1326, 607] width 61 height 13
click at [1302, 701] on link "Enable Sync" at bounding box center [1326, 699] width 61 height 13
click at [1319, 656] on link "Enable Sync" at bounding box center [1326, 653] width 61 height 13
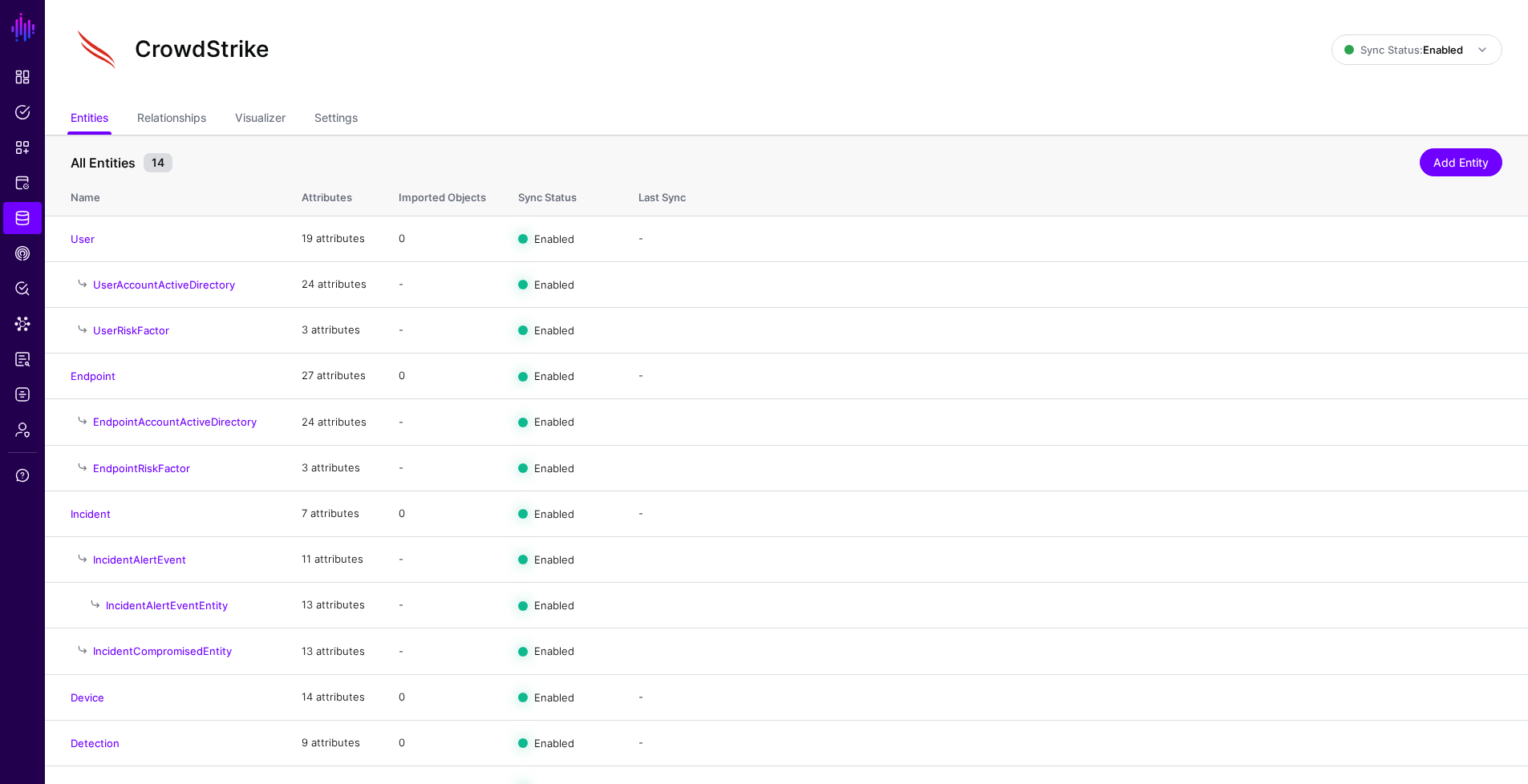
scroll to position [0, 0]
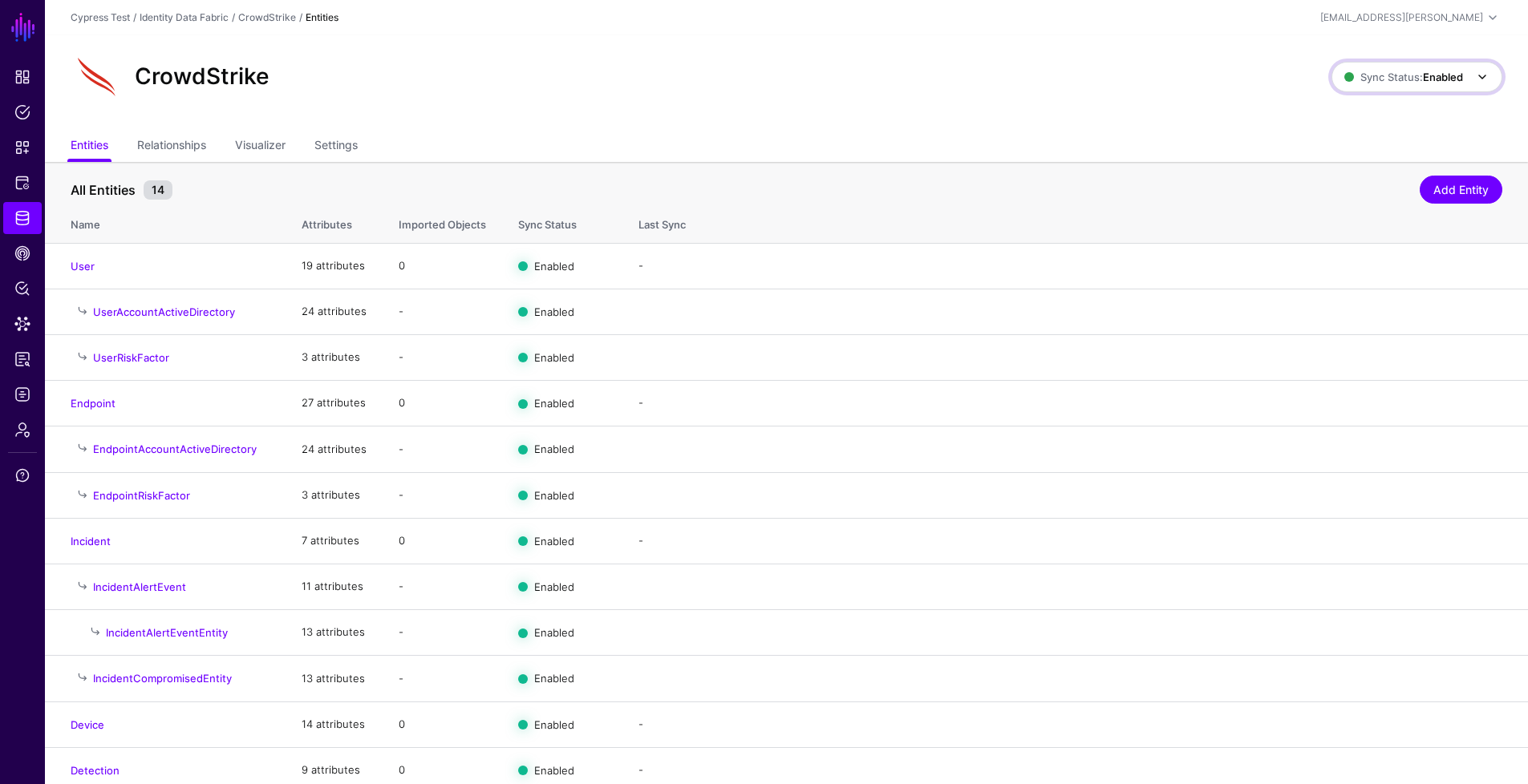
click at [1407, 78] on span "Sync Status: Enabled" at bounding box center [1403, 76] width 118 height 13
click at [1384, 188] on span "Syncing inactive for all configured entities" at bounding box center [1407, 201] width 164 height 27
click at [1412, 65] on link "Sync Status: Disabled" at bounding box center [1416, 77] width 173 height 31
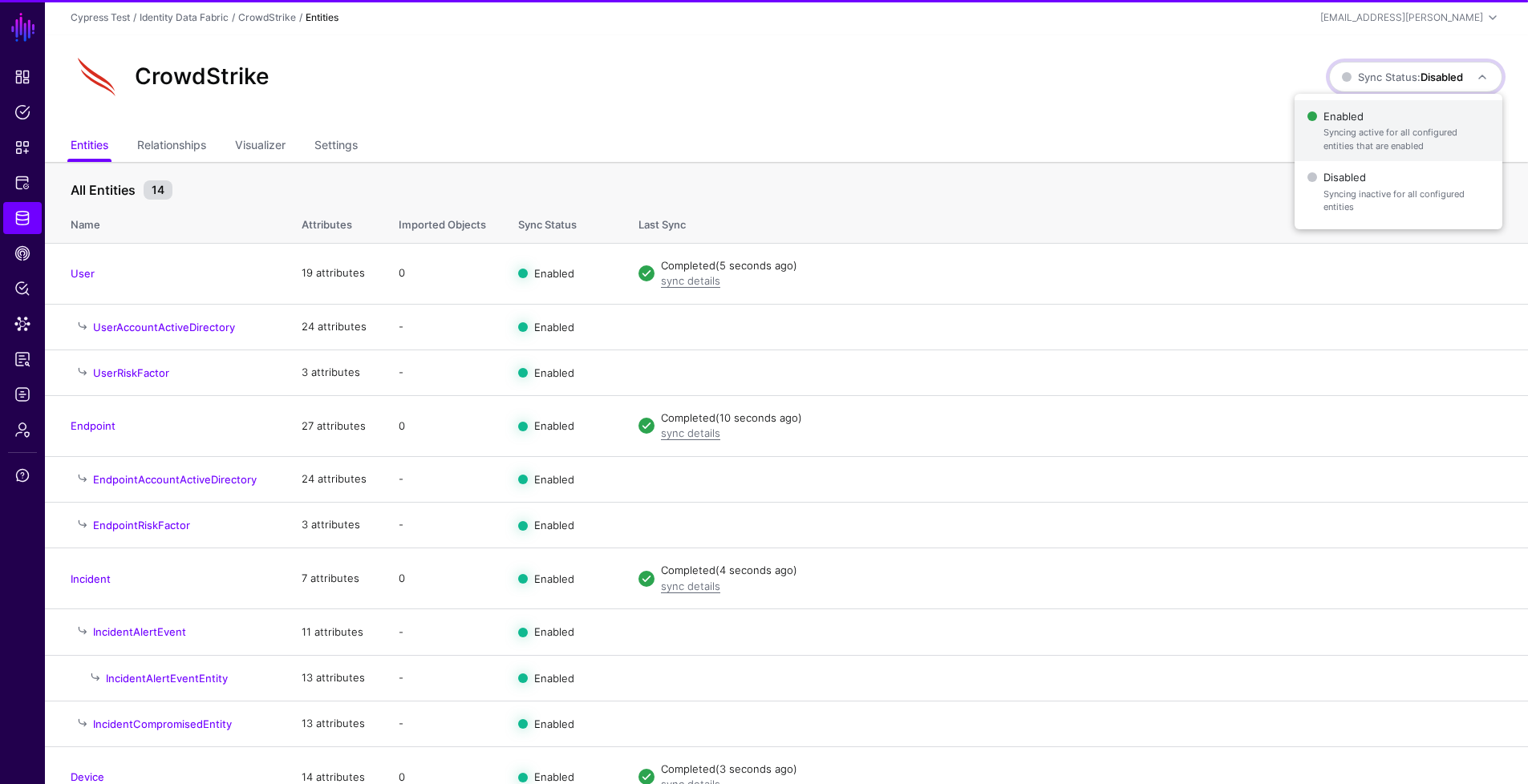
click at [1401, 132] on span "Syncing active for all configured entities that are enabled" at bounding box center [1405, 139] width 166 height 27
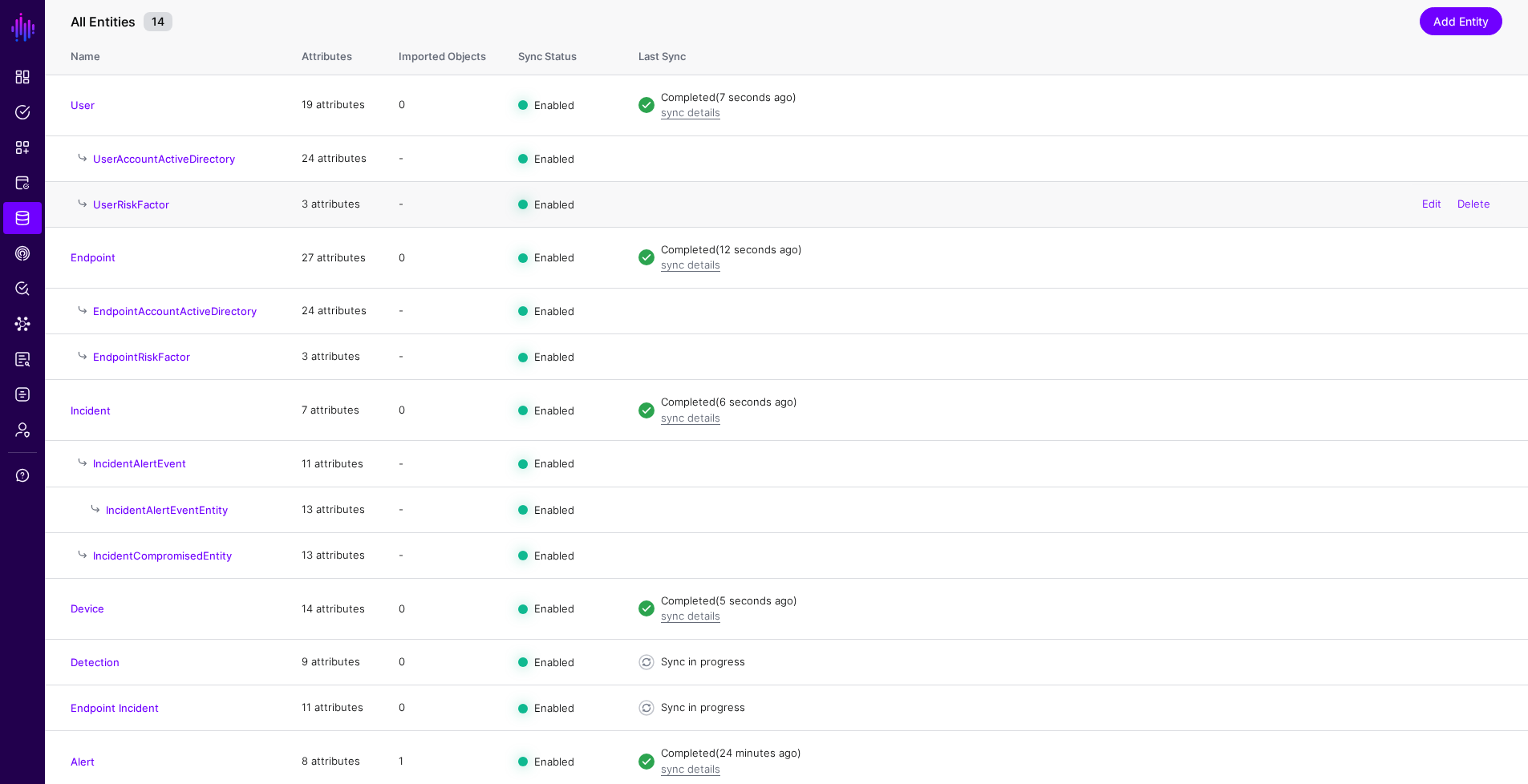
scroll to position [177, 0]
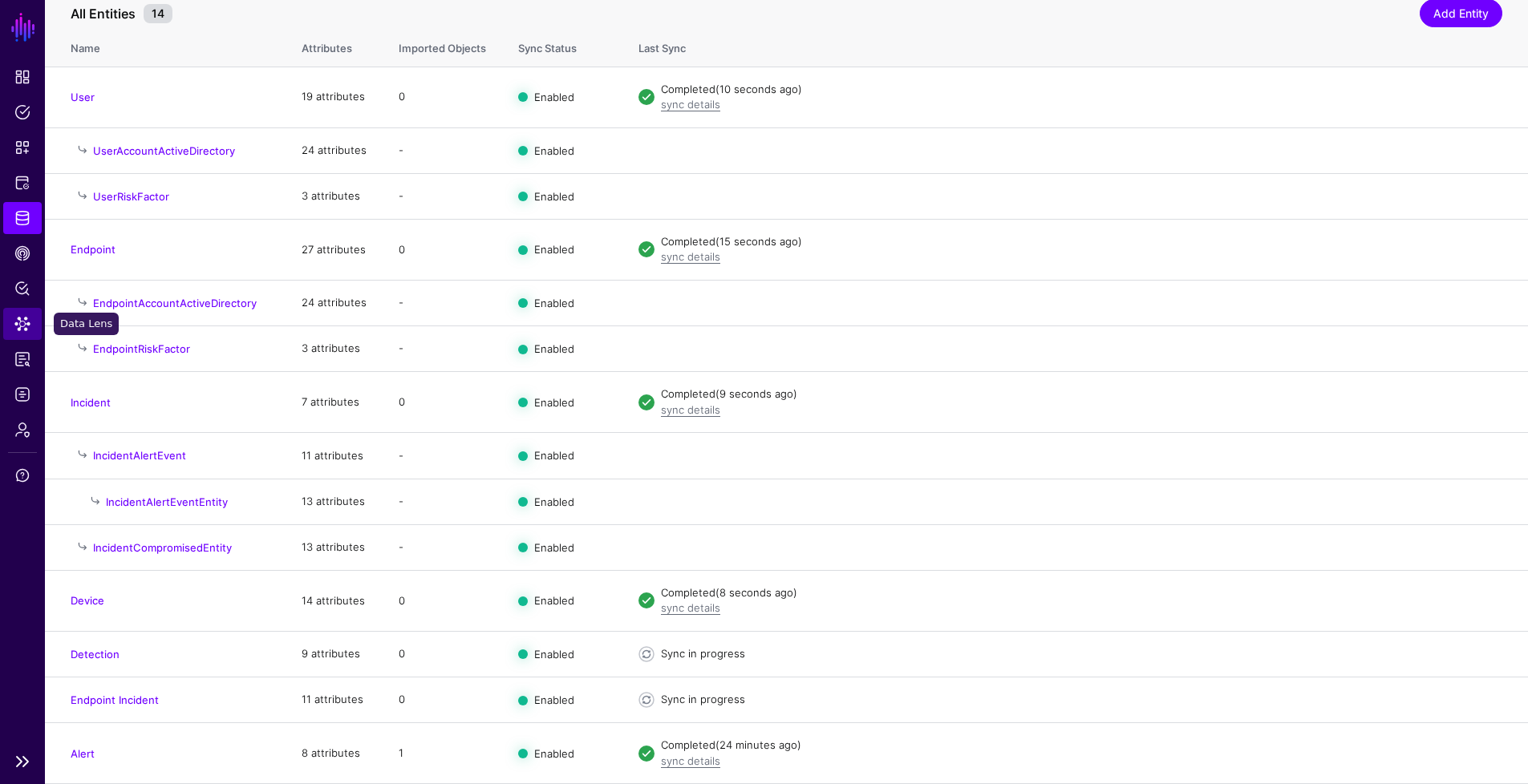
click at [18, 318] on span "Data Lens" at bounding box center [22, 323] width 16 height 16
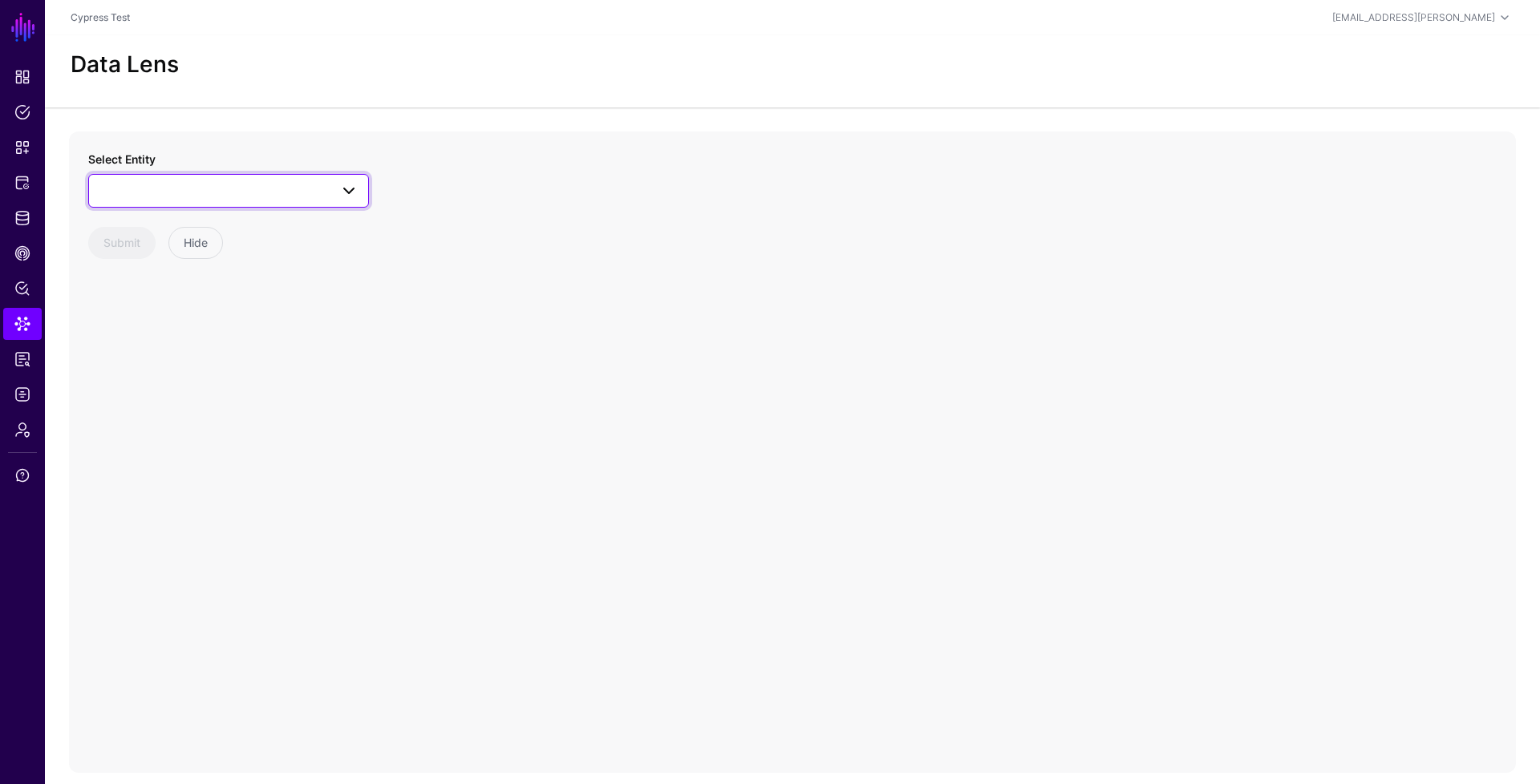
click at [189, 199] on span at bounding box center [228, 190] width 260 height 19
click at [166, 354] on div "Endpoint" at bounding box center [236, 360] width 239 height 16
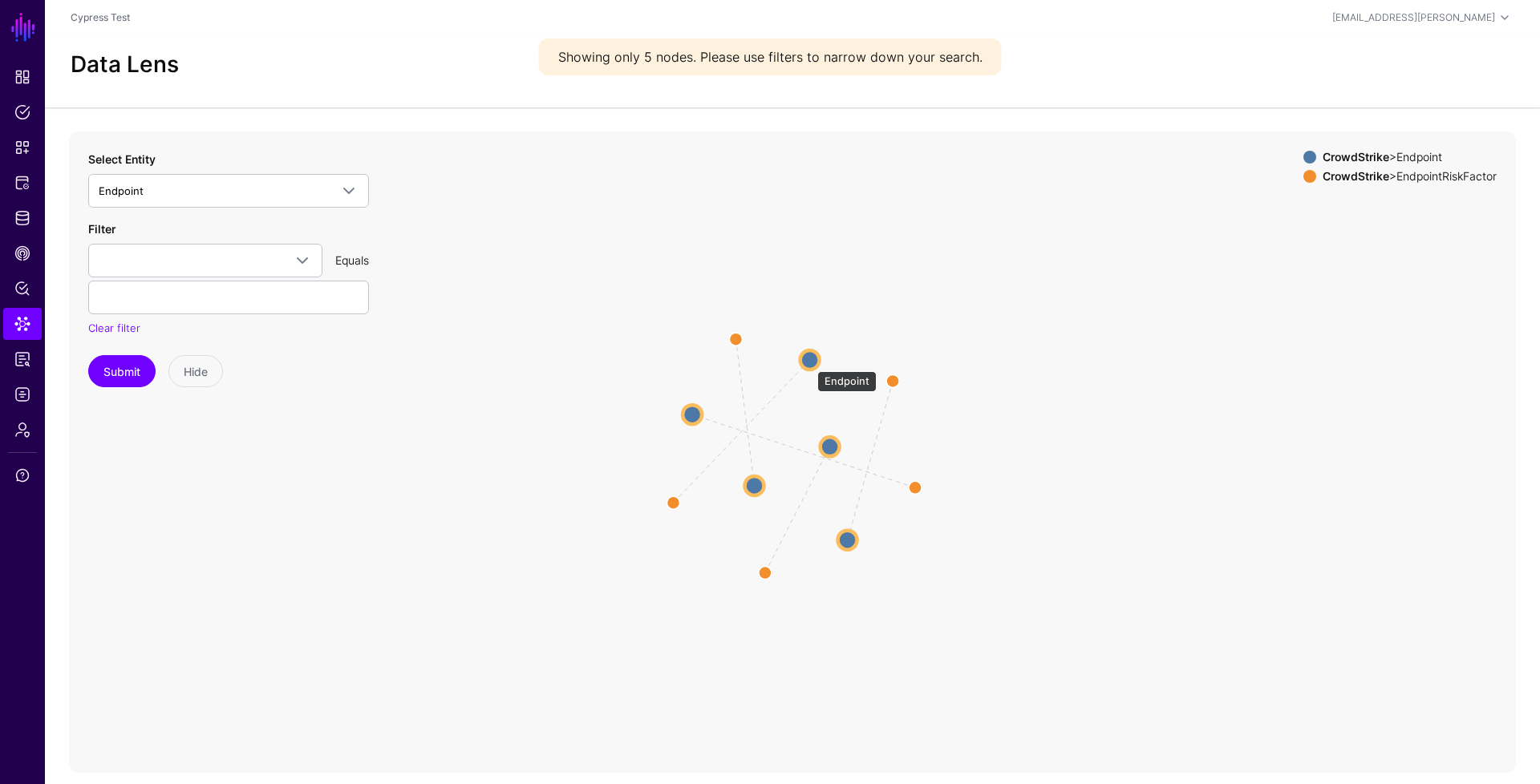
click at [809, 363] on circle at bounding box center [810, 359] width 19 height 19
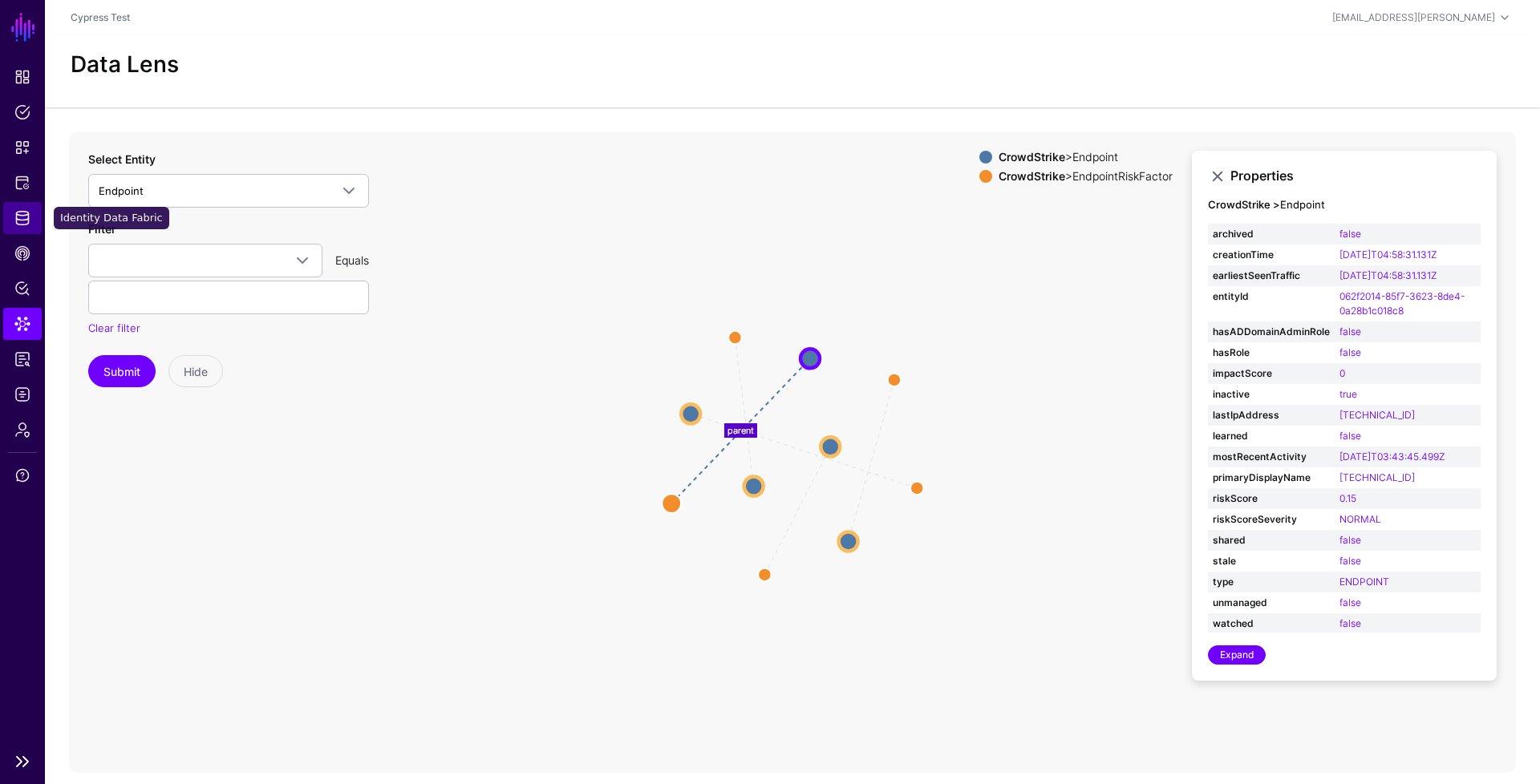
click at [33, 215] on link "Identity Data Fabric" at bounding box center [22, 218] width 39 height 32
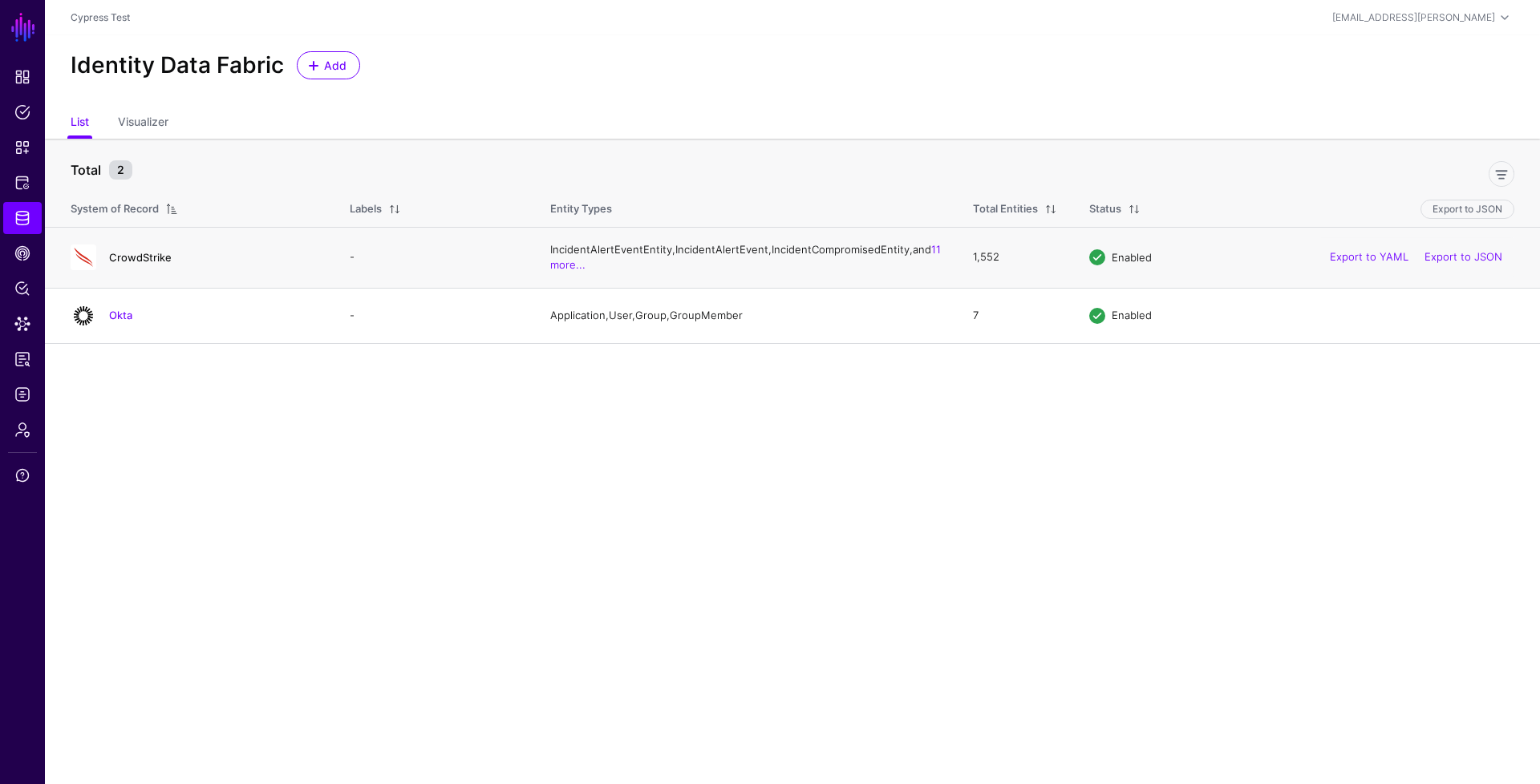
click at [137, 263] on link "CrowdStrike" at bounding box center [140, 257] width 63 height 13
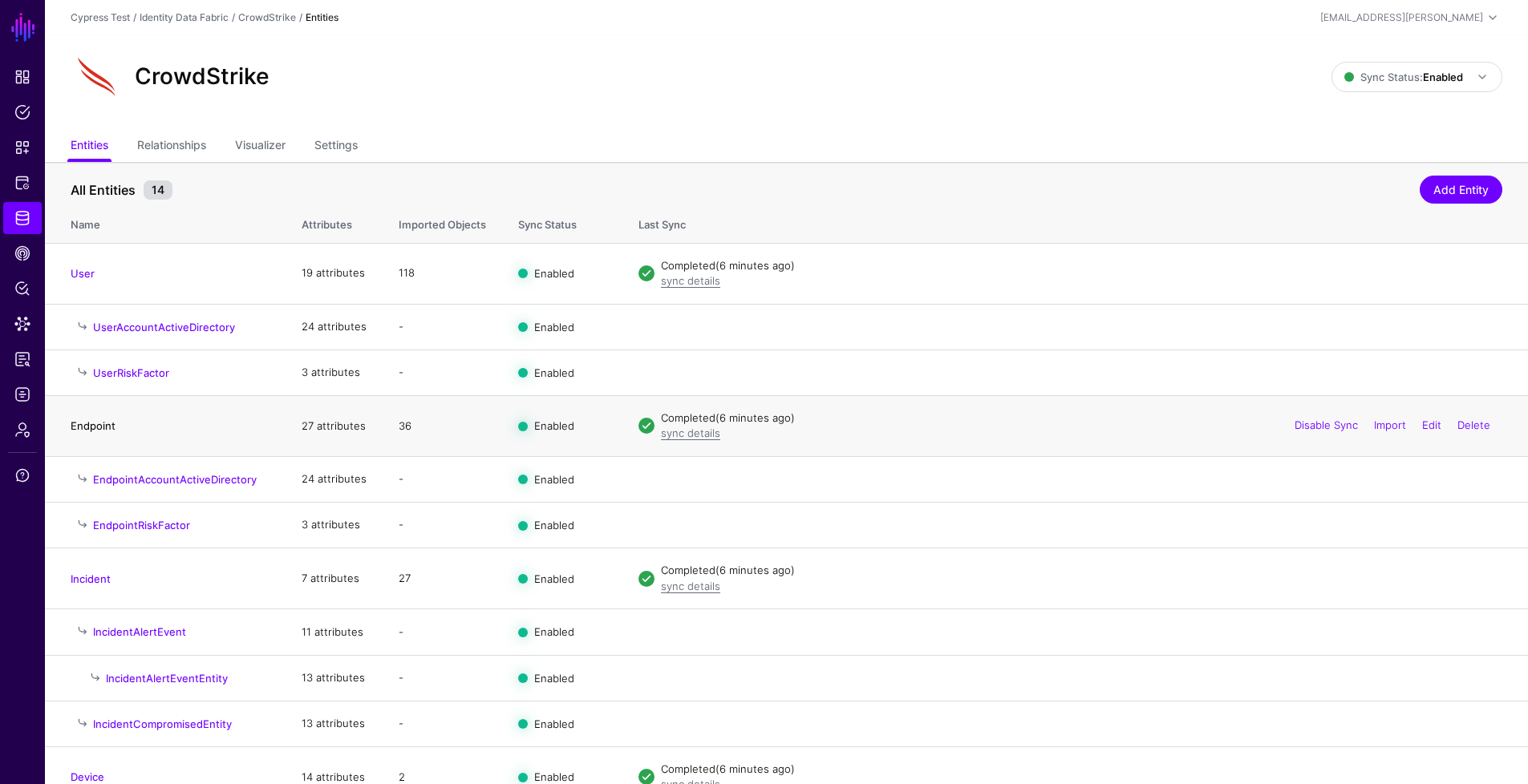
click at [98, 429] on link "Endpoint" at bounding box center [93, 425] width 45 height 13
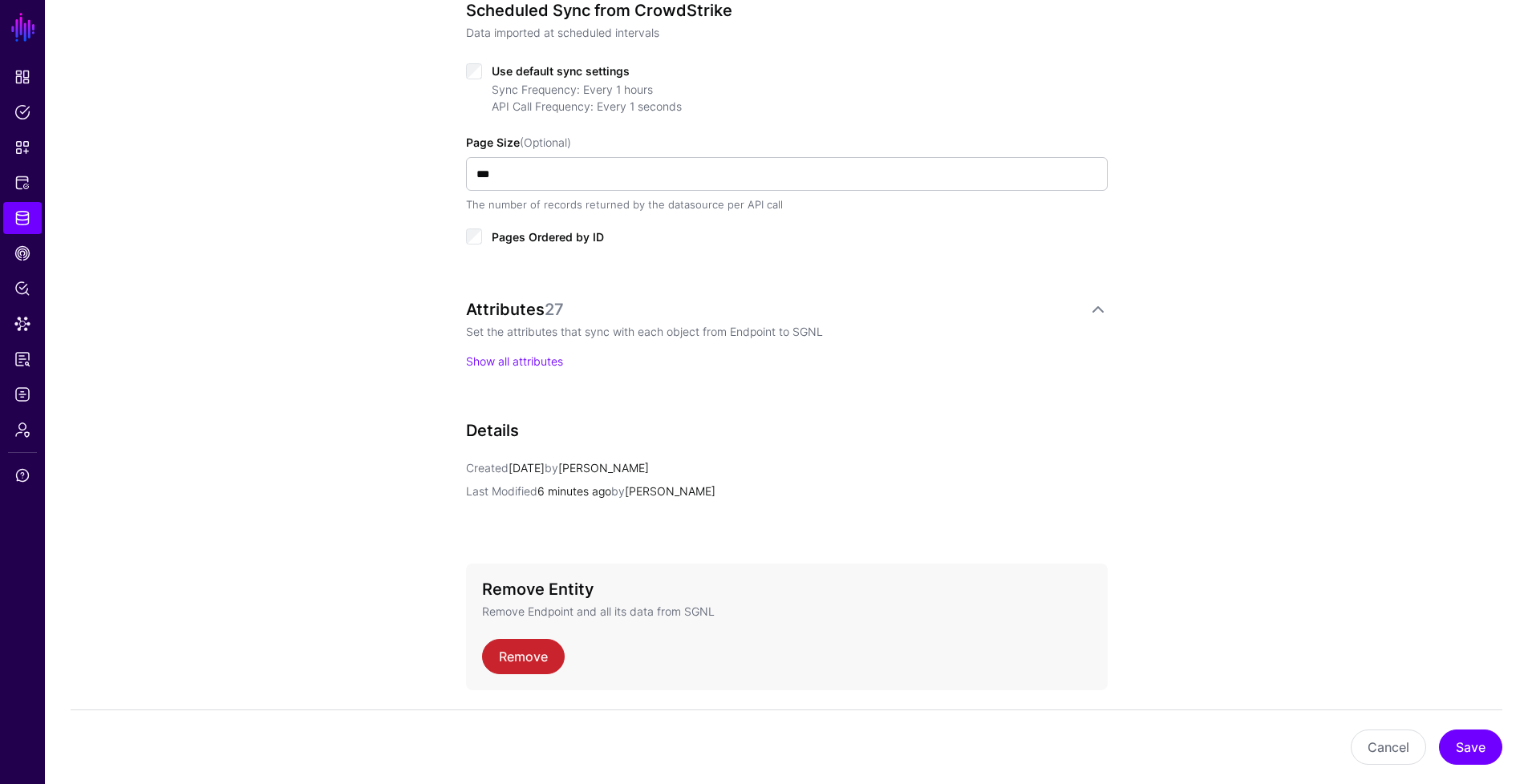
scroll to position [877, 0]
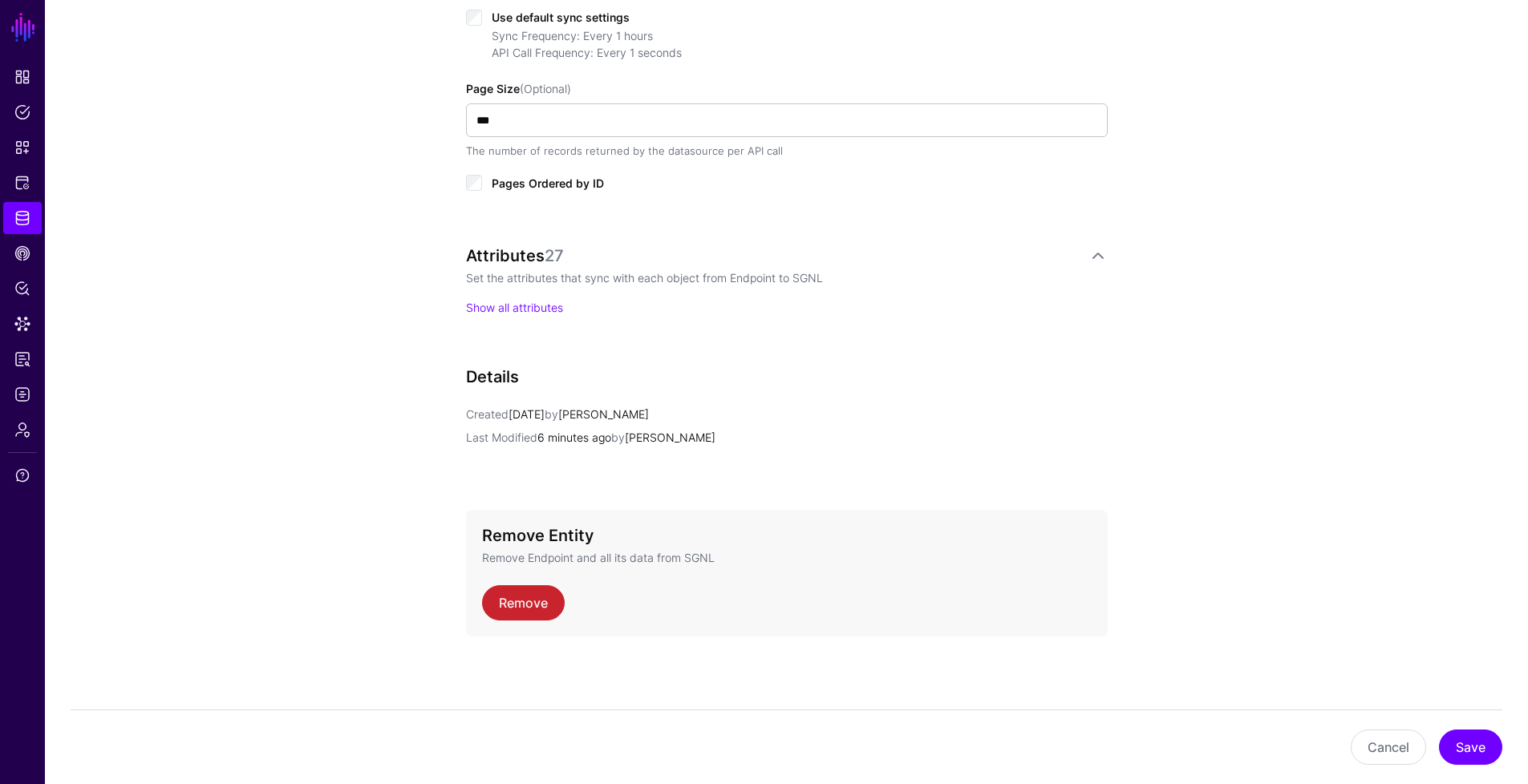
click at [534, 299] on p "Show all attributes" at bounding box center [787, 308] width 642 height 17
click at [542, 312] on link "Show all attributes" at bounding box center [514, 307] width 97 height 14
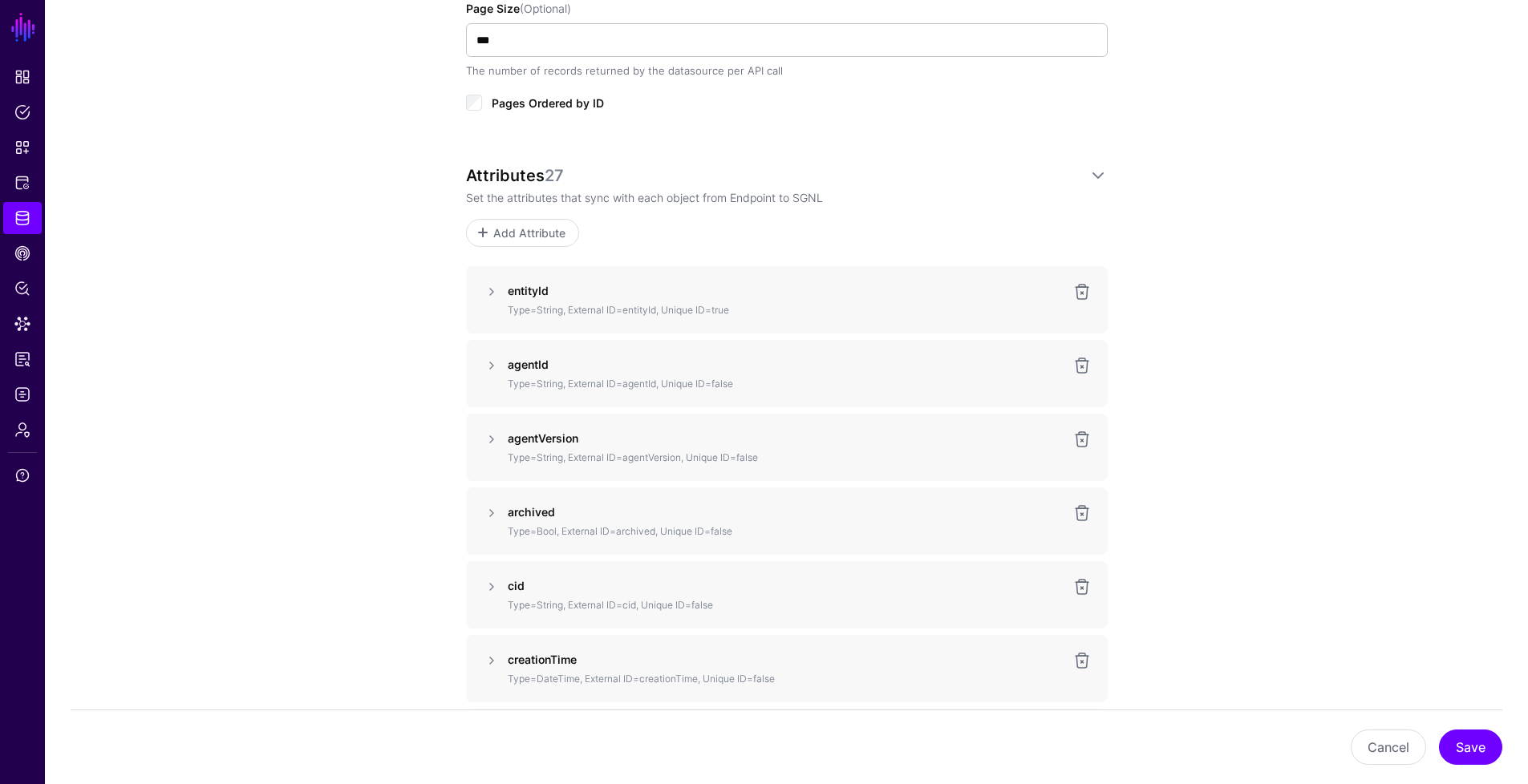
scroll to position [959, 0]
click at [17, 250] on span "CAEP Hub" at bounding box center [22, 253] width 16 height 16
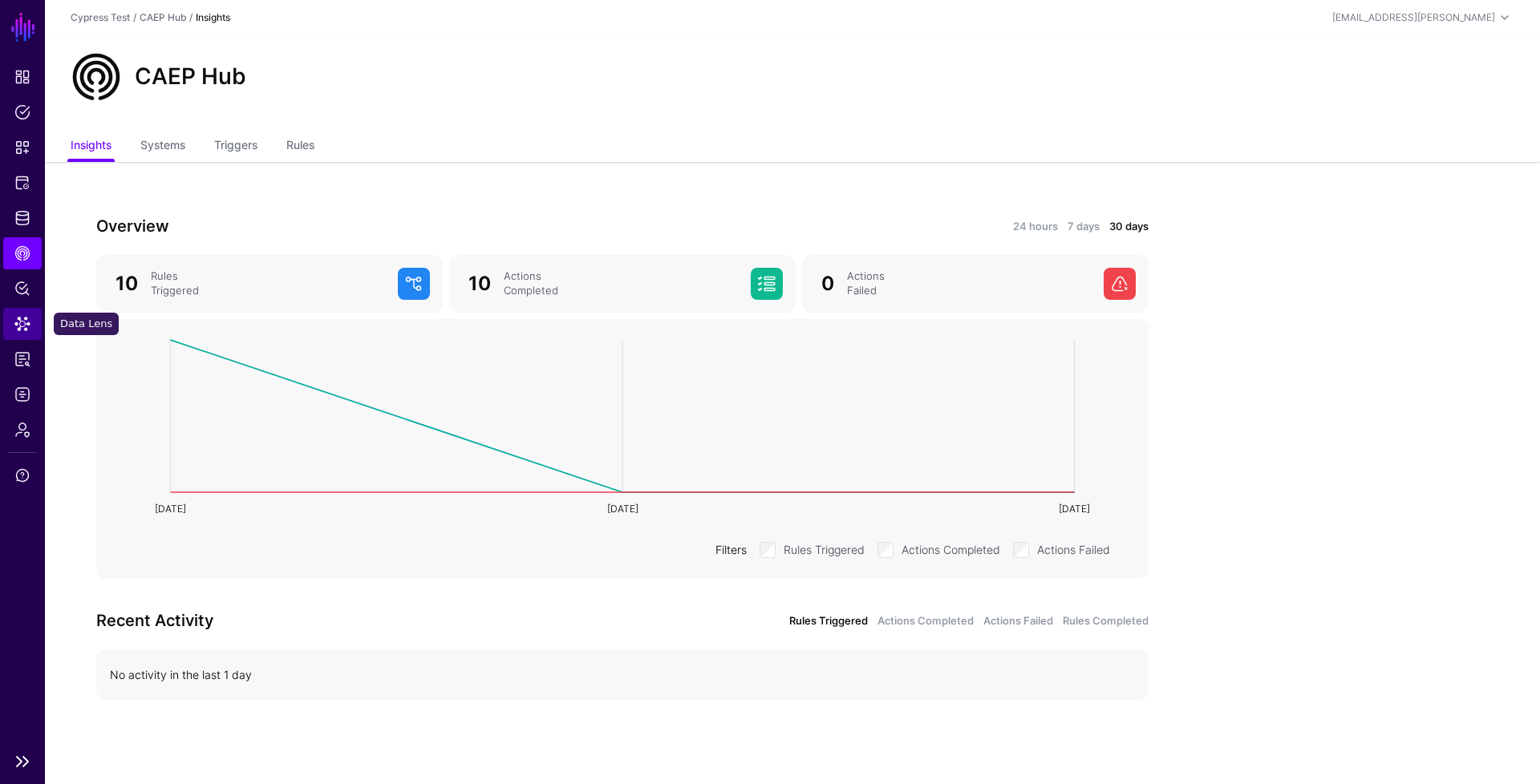
click at [27, 329] on span "Data Lens" at bounding box center [22, 323] width 16 height 16
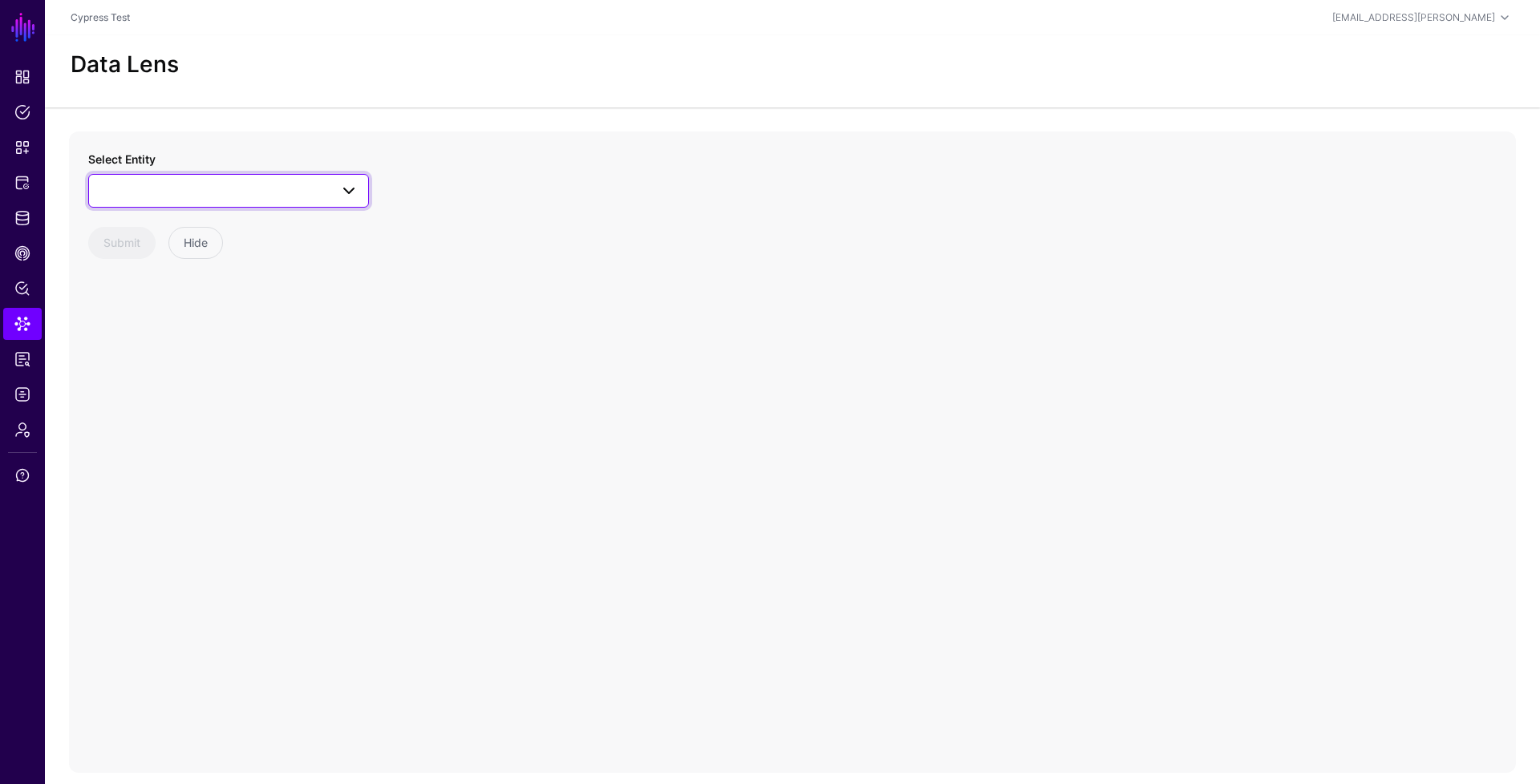
click at [243, 196] on span at bounding box center [228, 190] width 260 height 19
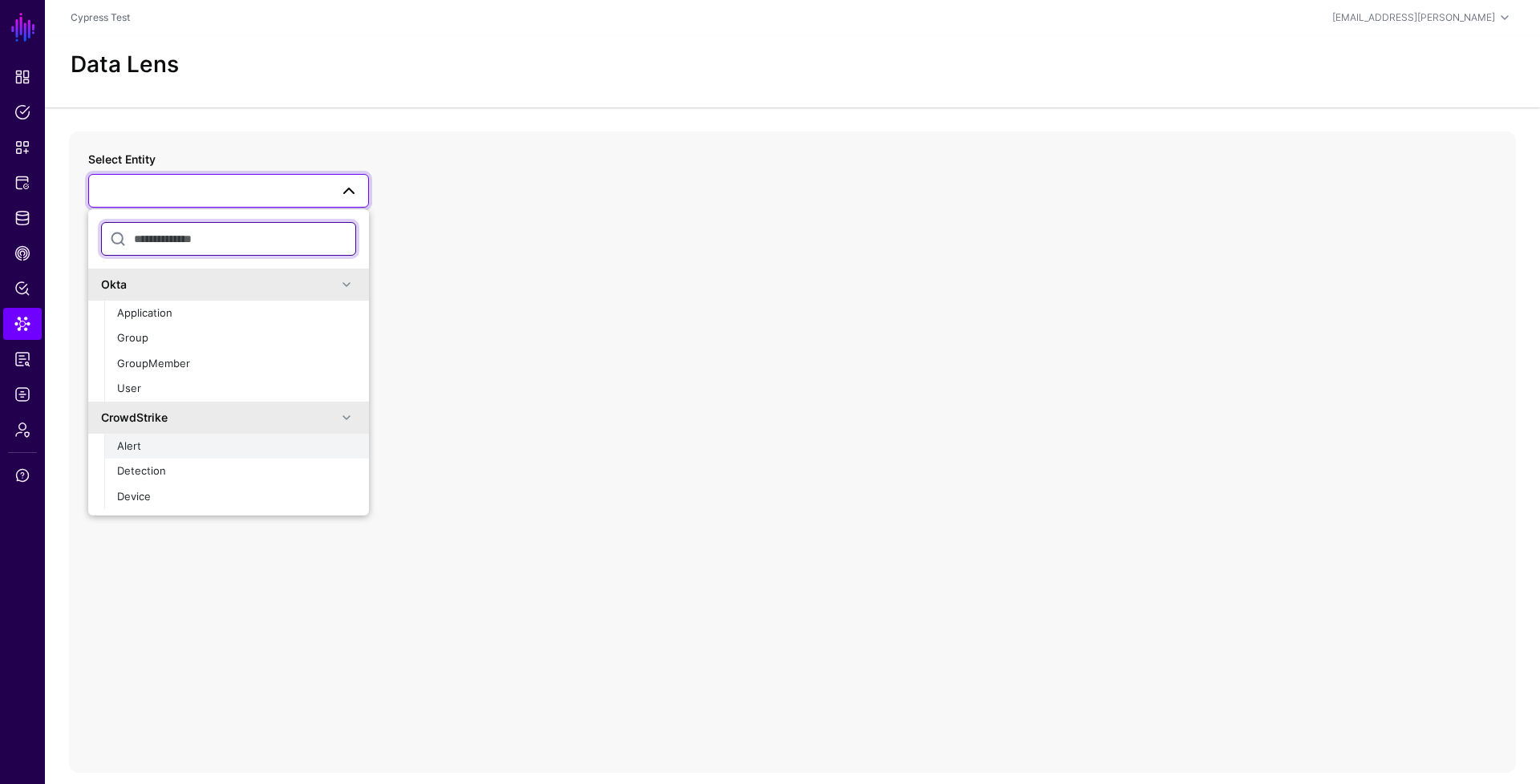
scroll to position [29, 0]
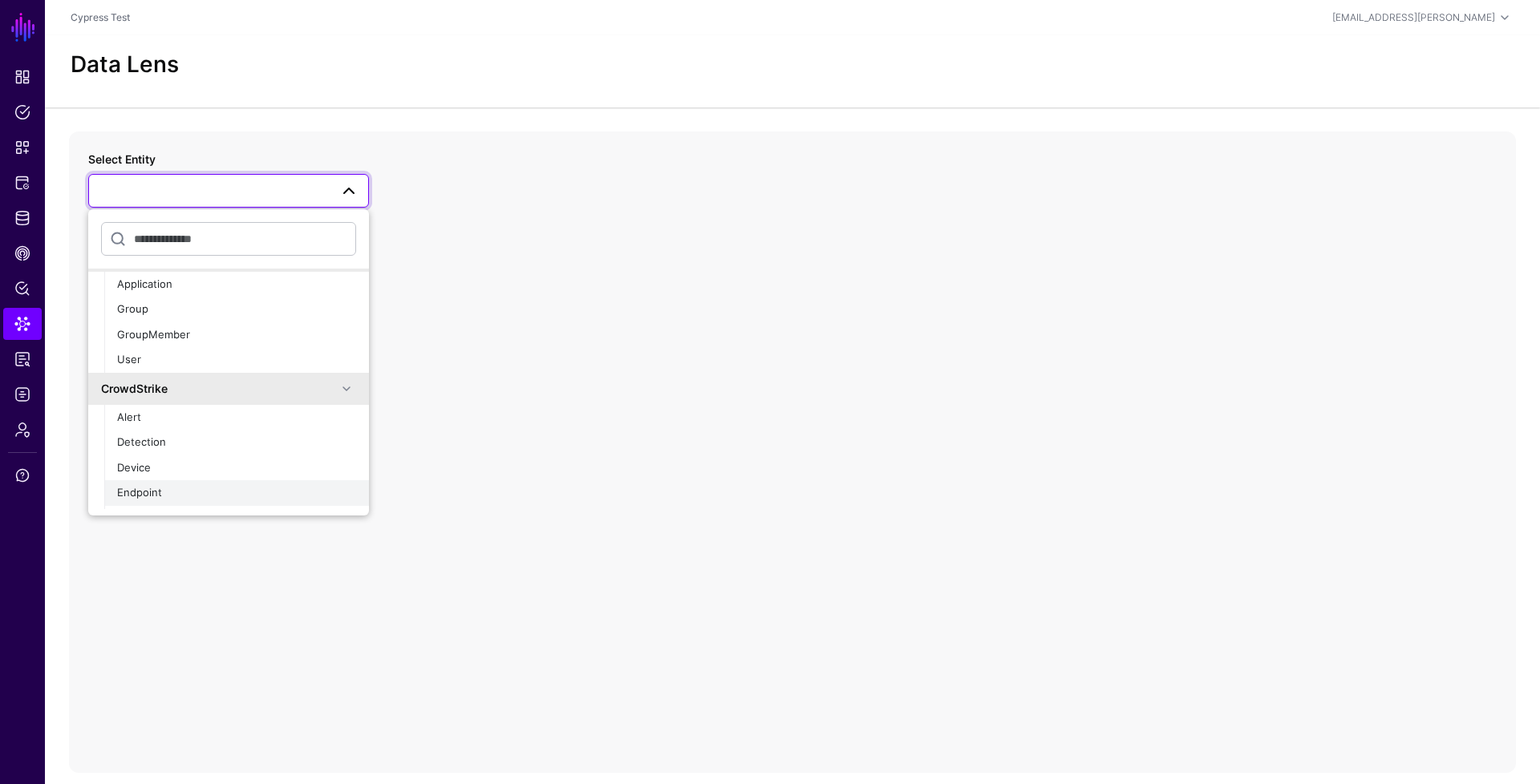
click at [154, 490] on span "Endpoint" at bounding box center [139, 492] width 45 height 13
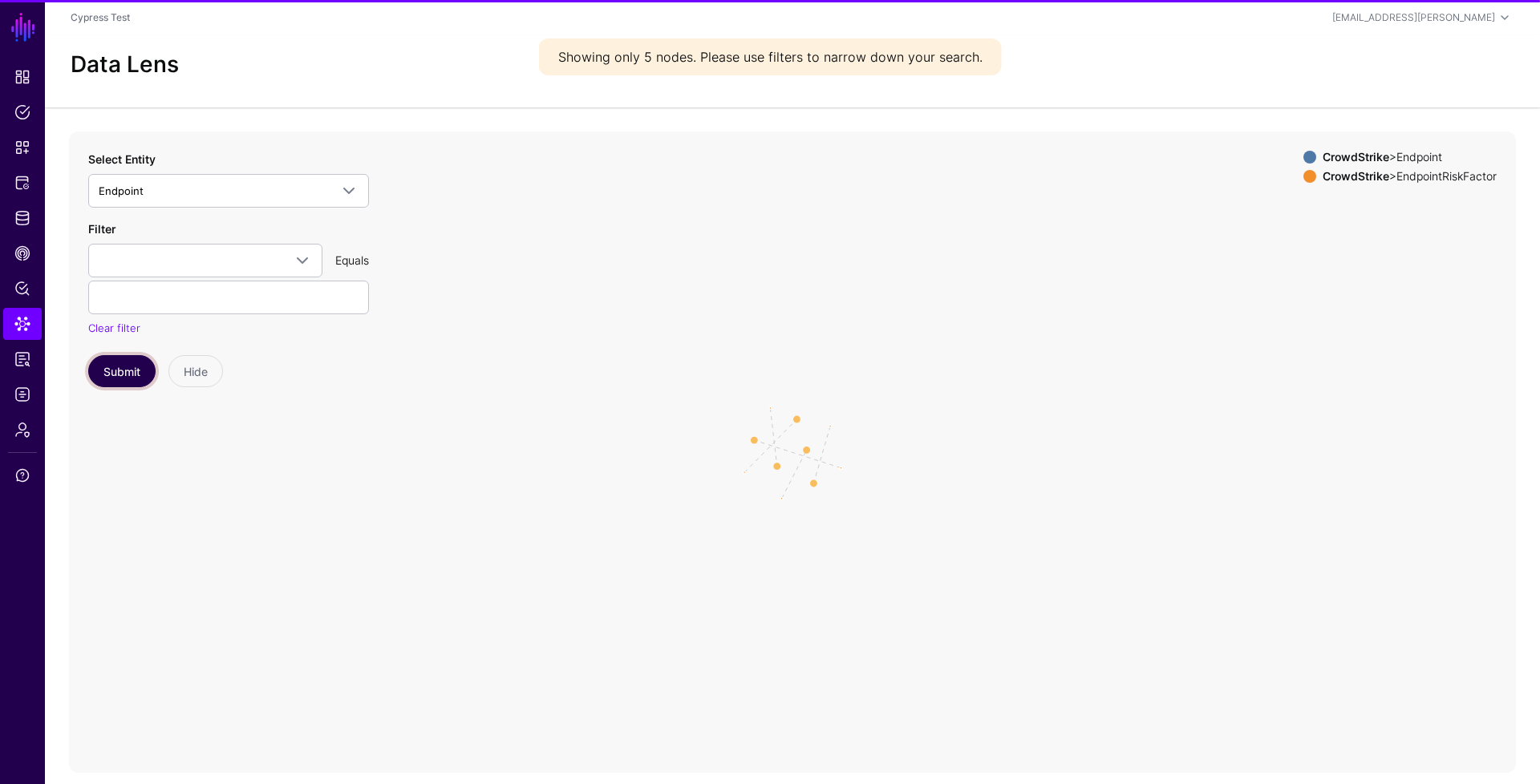
click at [142, 358] on button "Submit" at bounding box center [122, 371] width 68 height 32
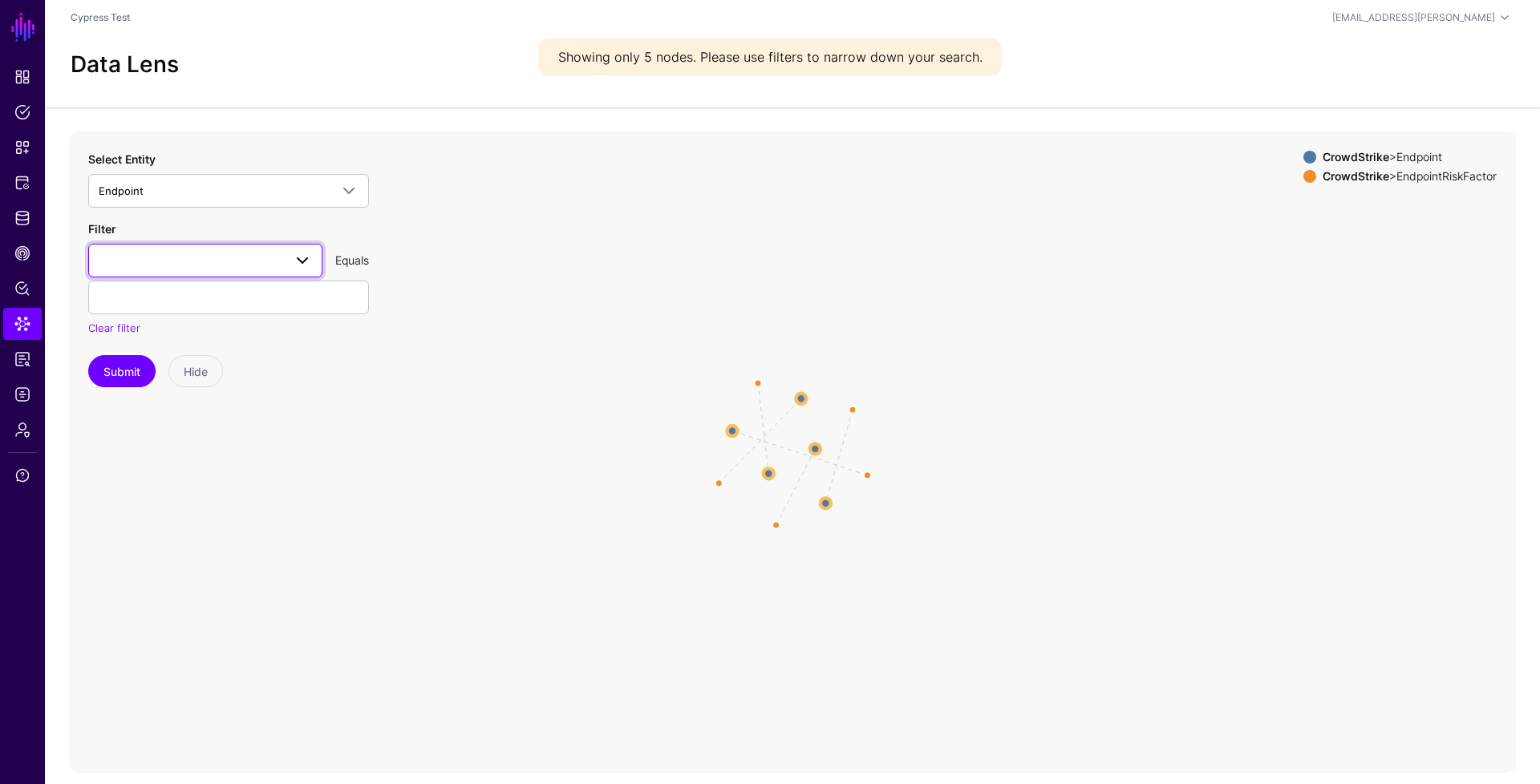
click at [202, 266] on span at bounding box center [205, 261] width 214 height 19
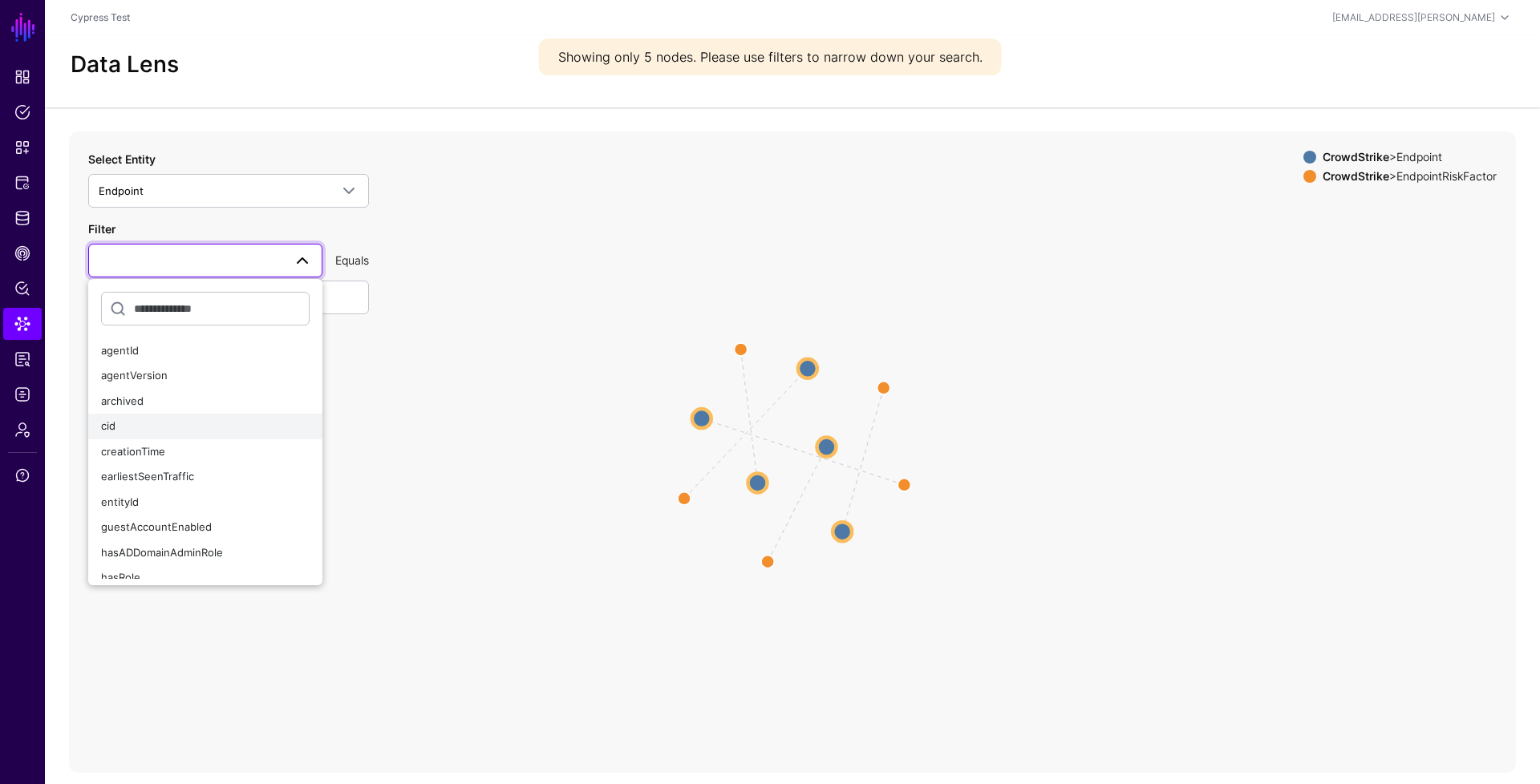
click at [155, 426] on div "cid" at bounding box center [205, 426] width 208 height 16
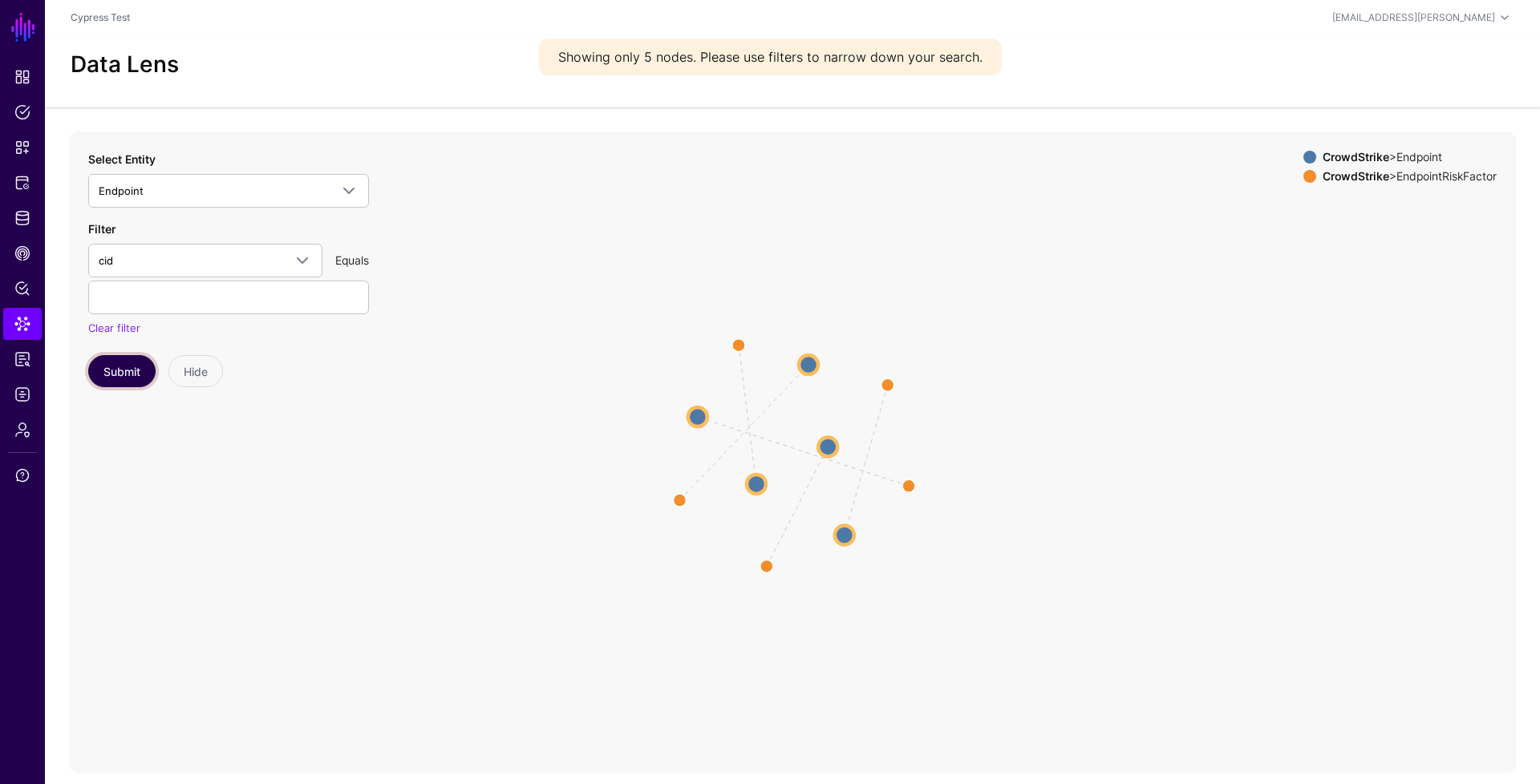
click at [138, 374] on button "Submit" at bounding box center [122, 371] width 68 height 32
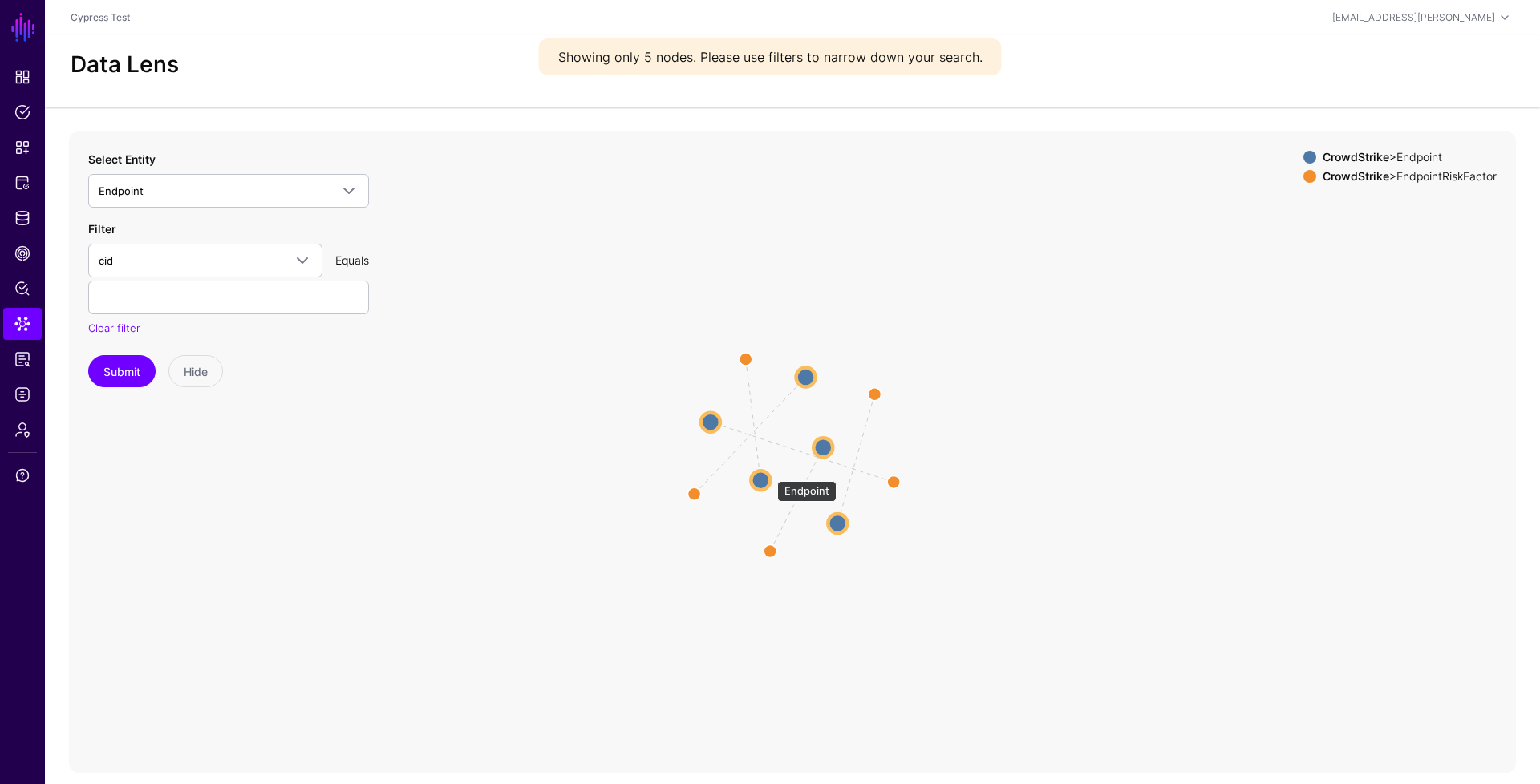
click at [769, 473] on circle at bounding box center [760, 480] width 19 height 19
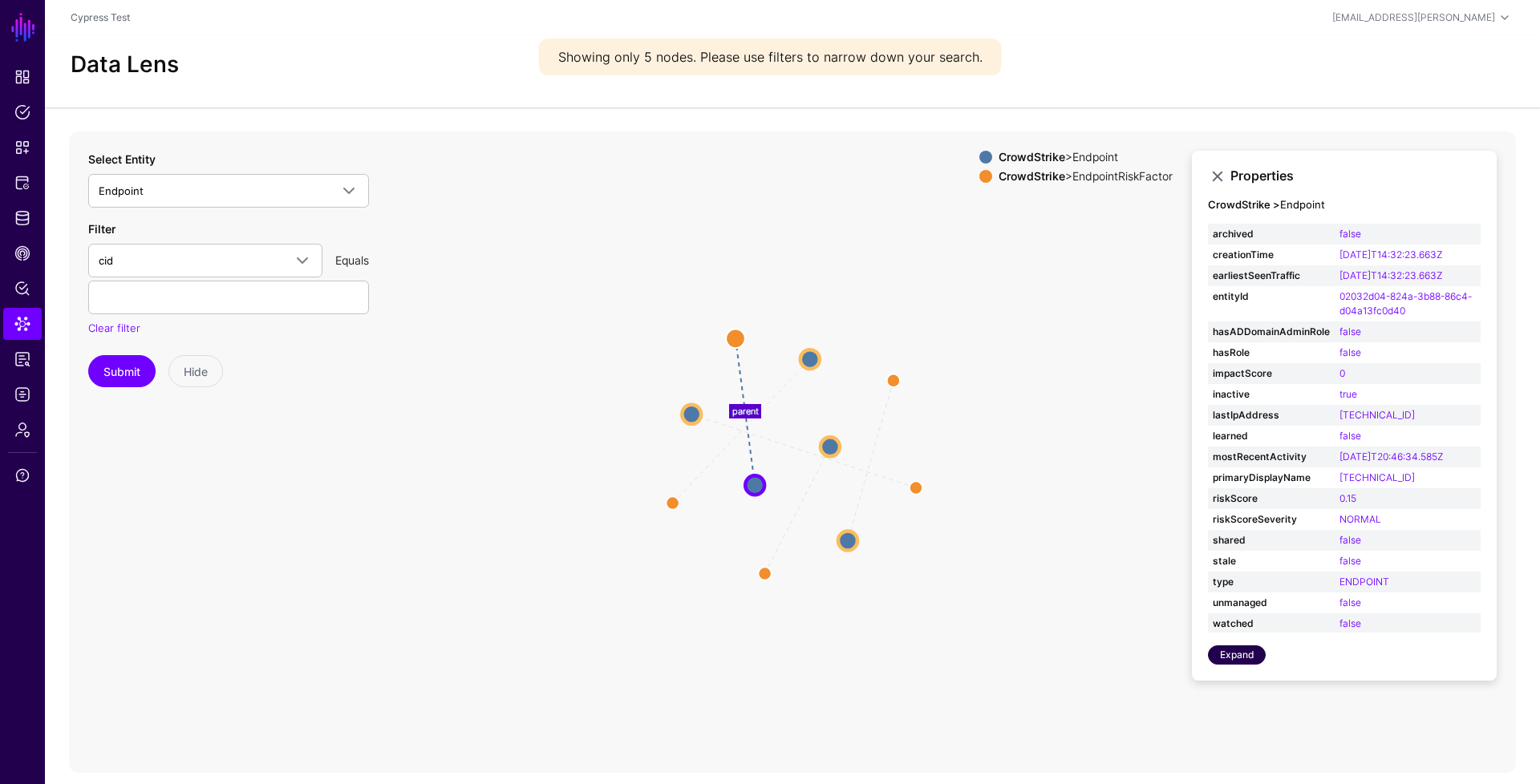
click at [1229, 654] on link "Expand" at bounding box center [1236, 654] width 57 height 19
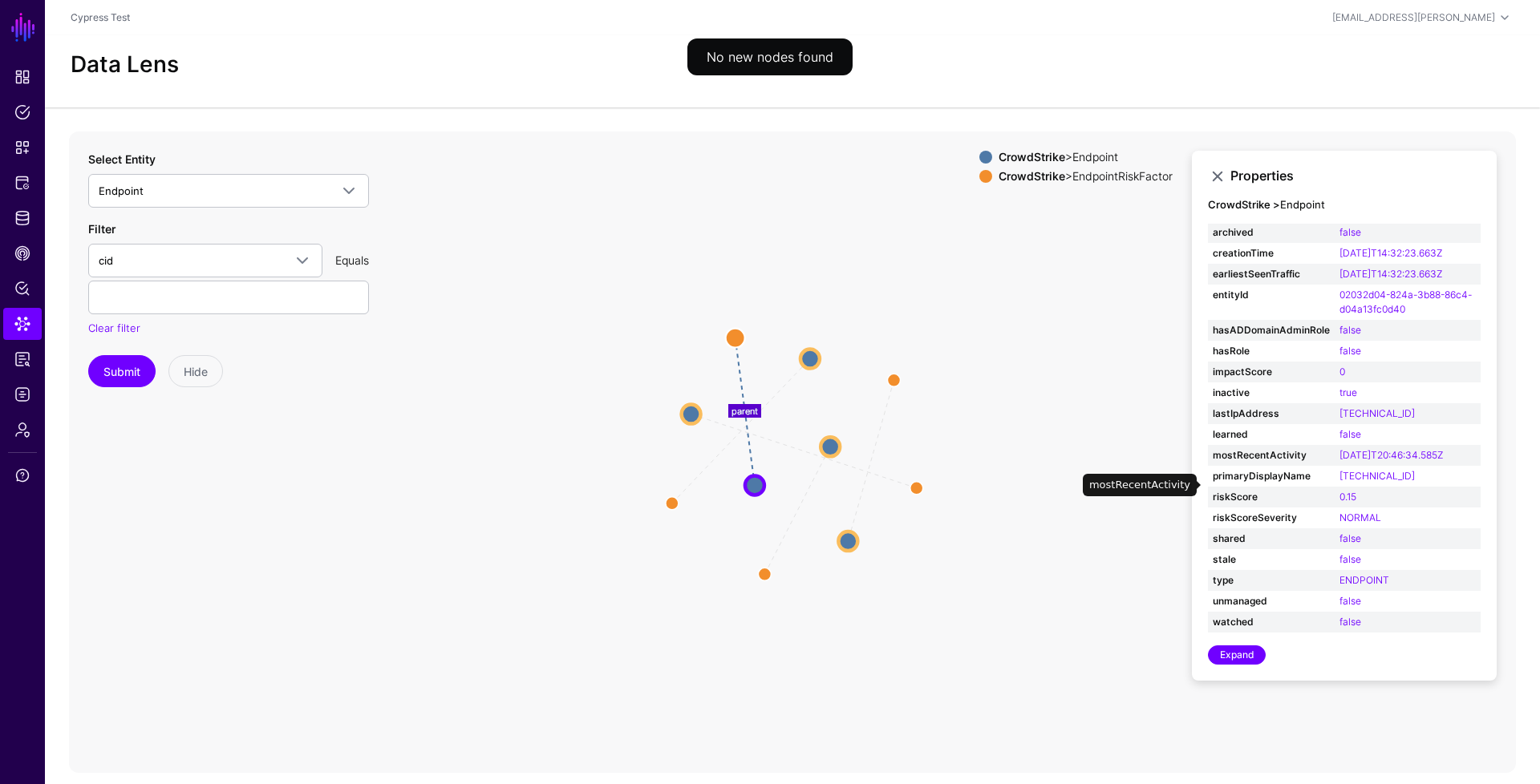
scroll to position [45, 0]
